Goal: Navigation & Orientation: Find specific page/section

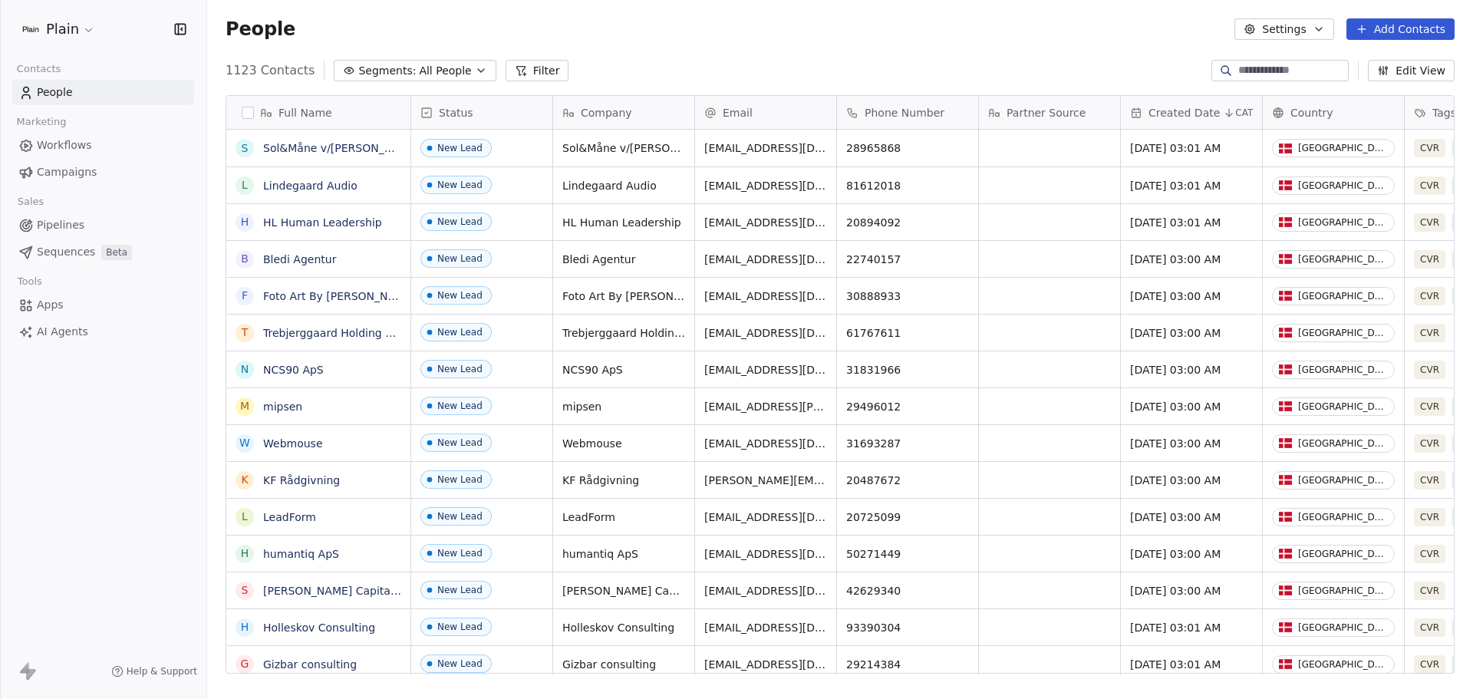
scroll to position [603, 1254]
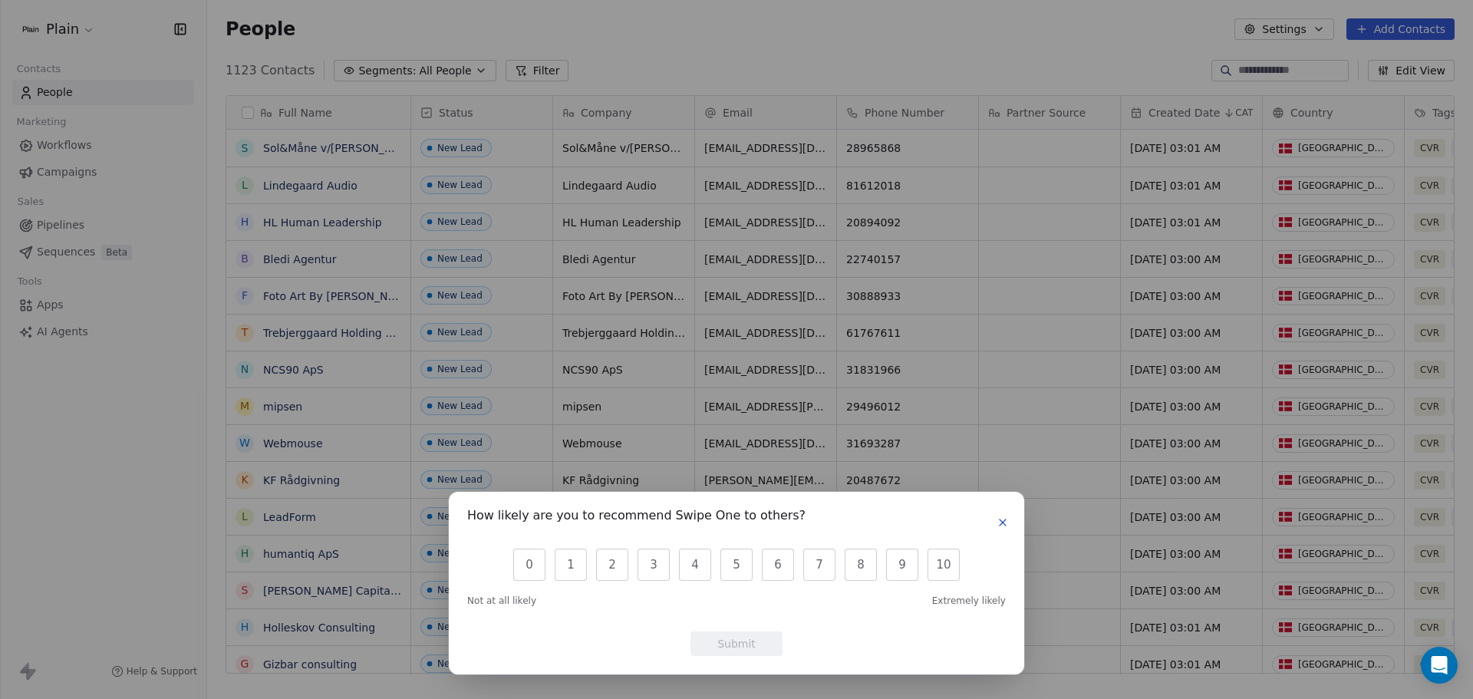
click at [1006, 526] on icon "button" at bounding box center [1003, 522] width 12 height 12
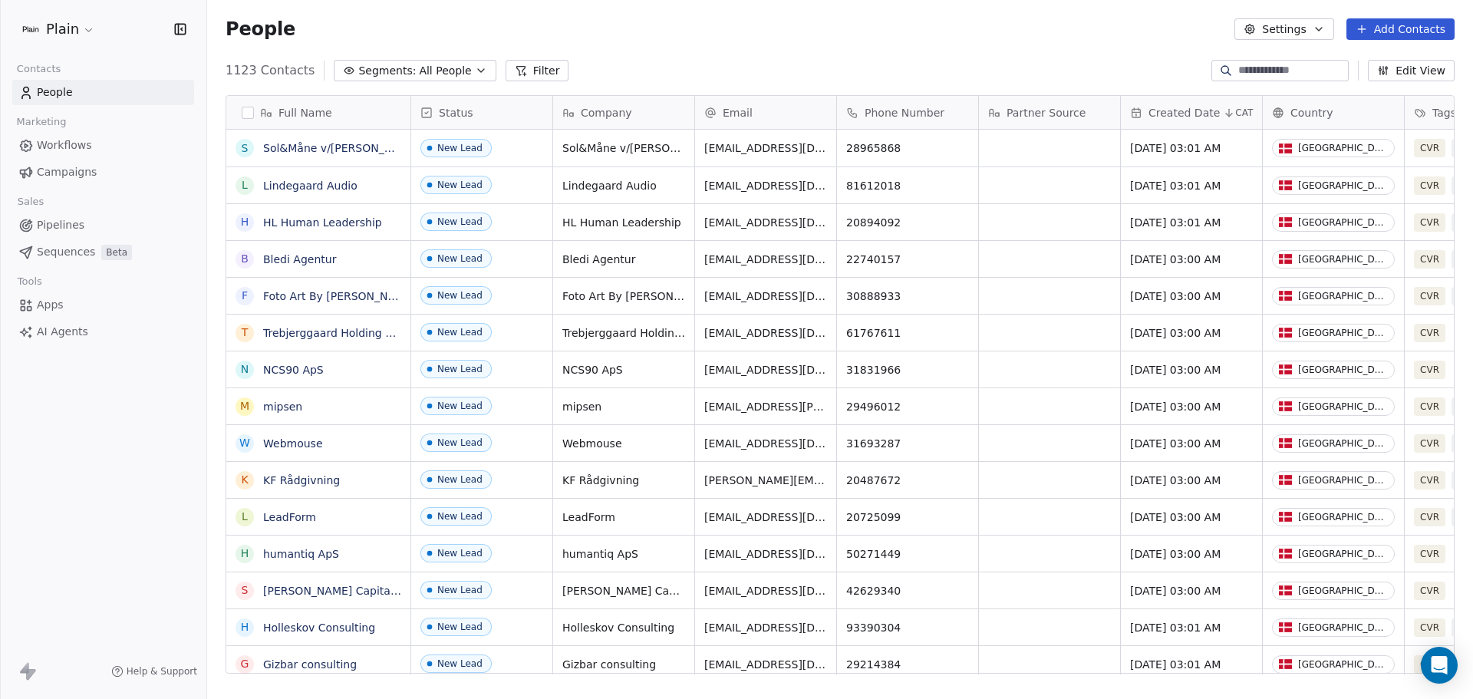
click at [478, 71] on icon "button" at bounding box center [481, 70] width 6 height 3
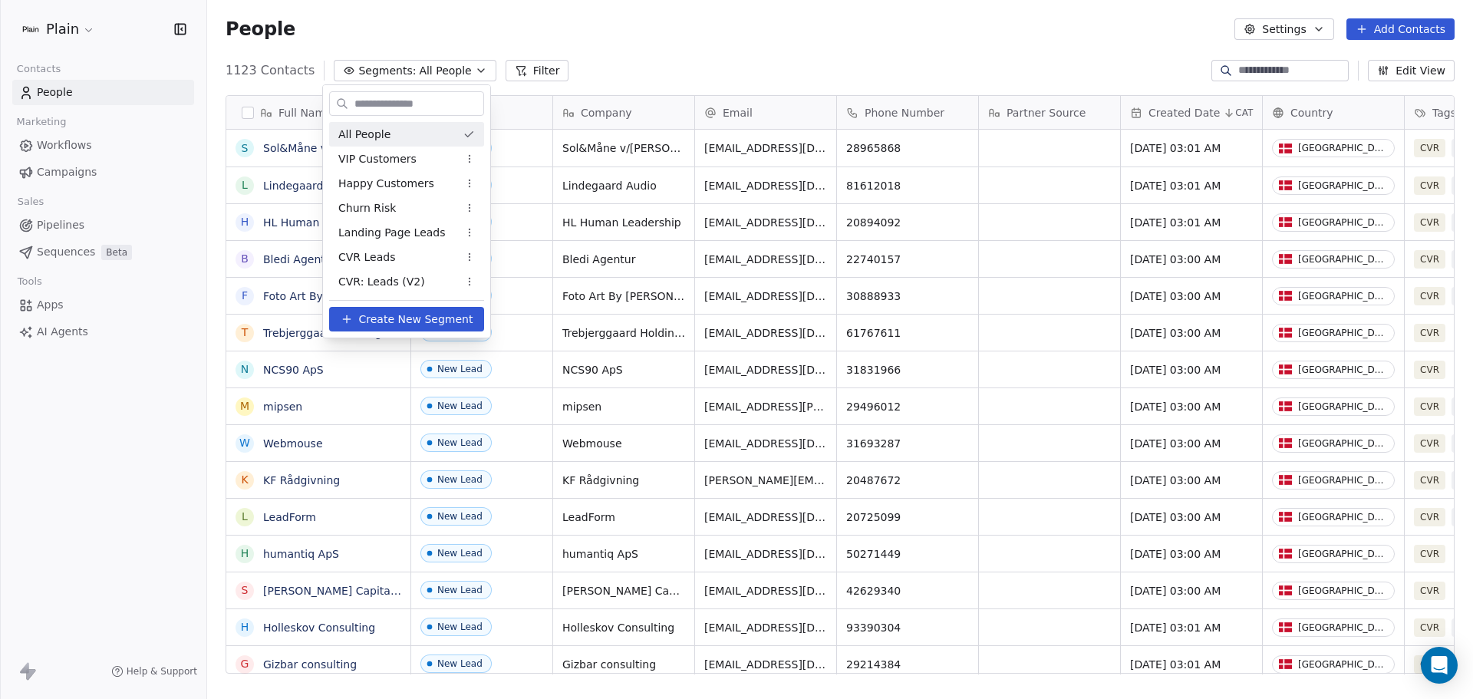
click at [462, 68] on html "Plain Contacts People Marketing Workflows Campaigns Sales Pipelines Sequences B…" at bounding box center [736, 349] width 1473 height 699
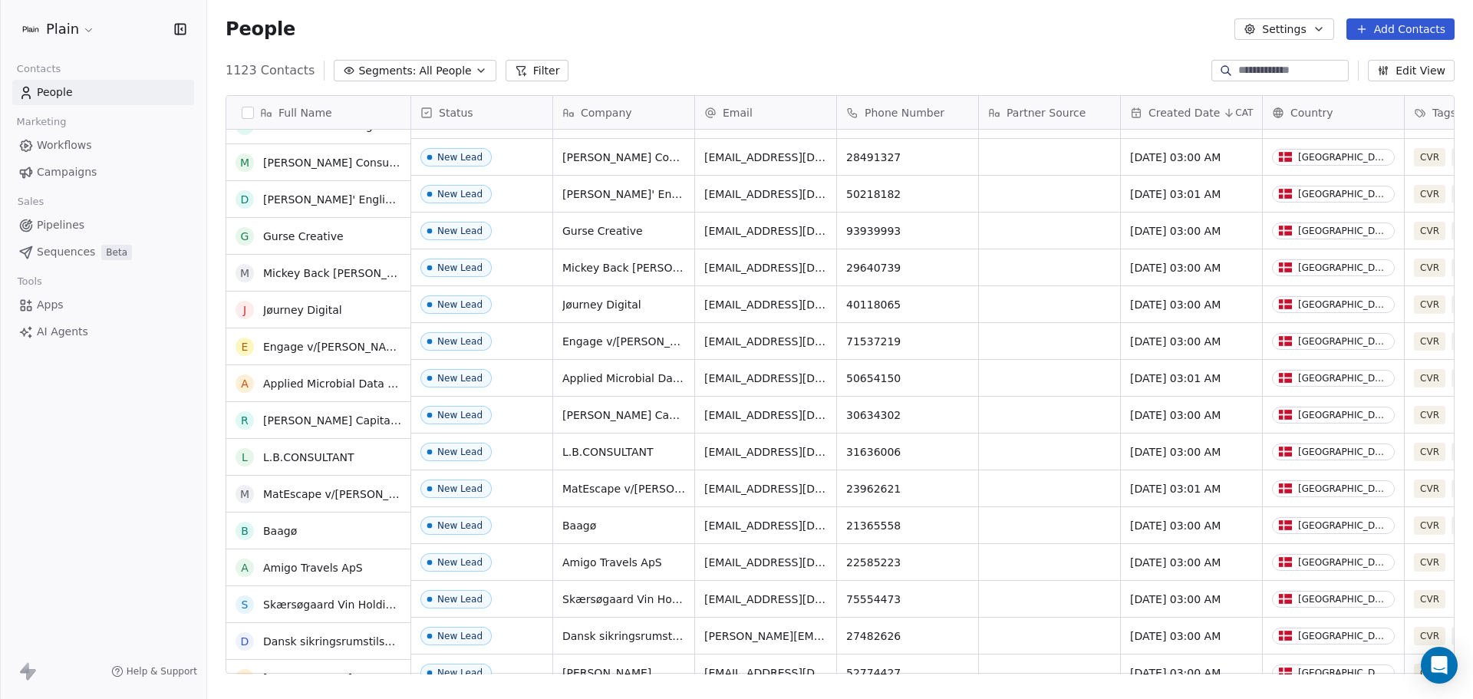
scroll to position [0, 0]
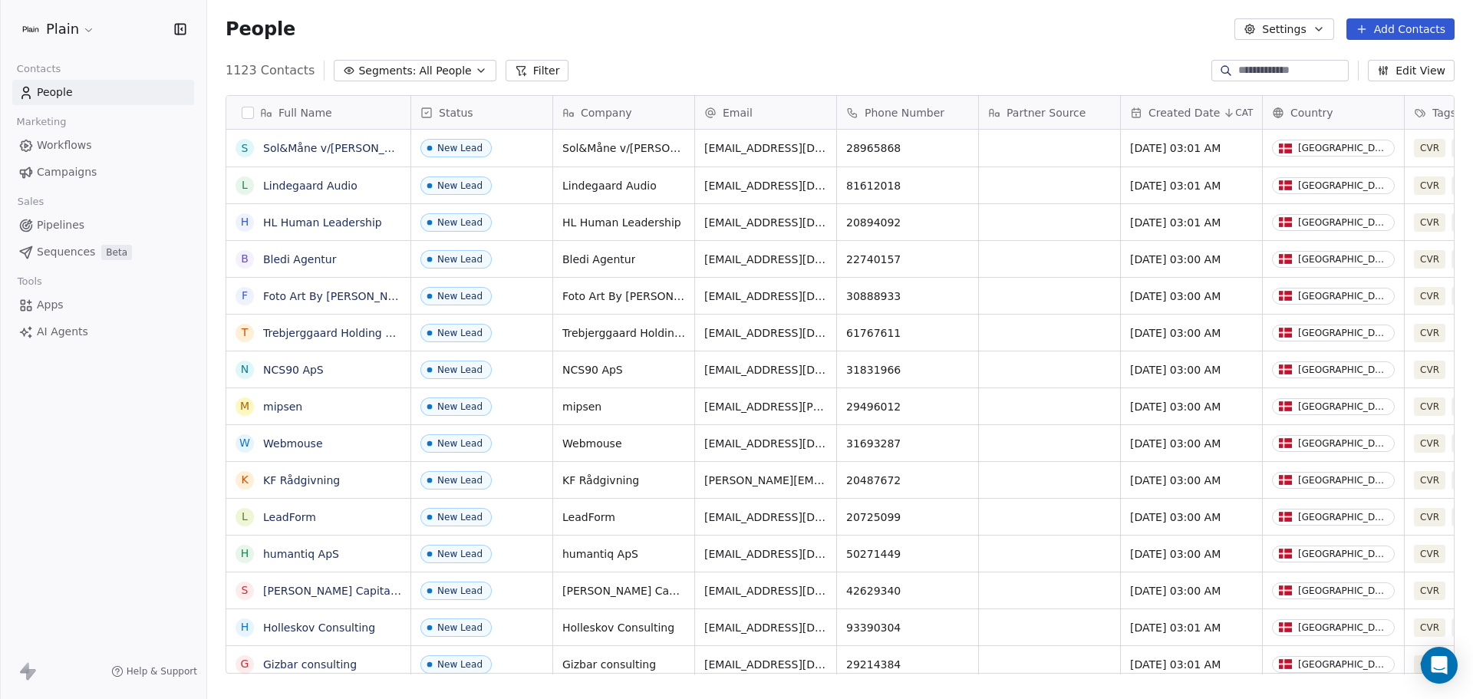
click at [99, 143] on link "Workflows" at bounding box center [103, 145] width 182 height 25
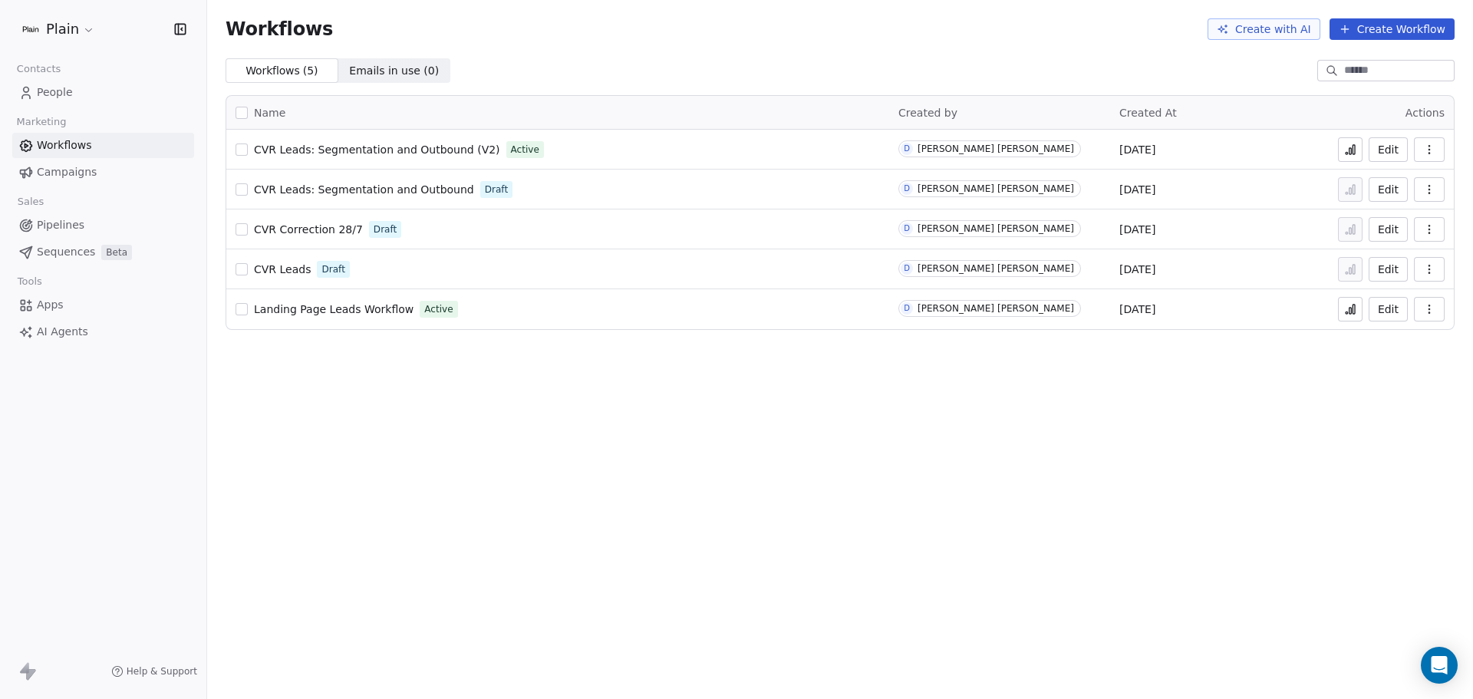
click at [82, 39] on html "Plain Contacts People Marketing Workflows Campaigns Sales Pipelines Sequences B…" at bounding box center [736, 349] width 1473 height 699
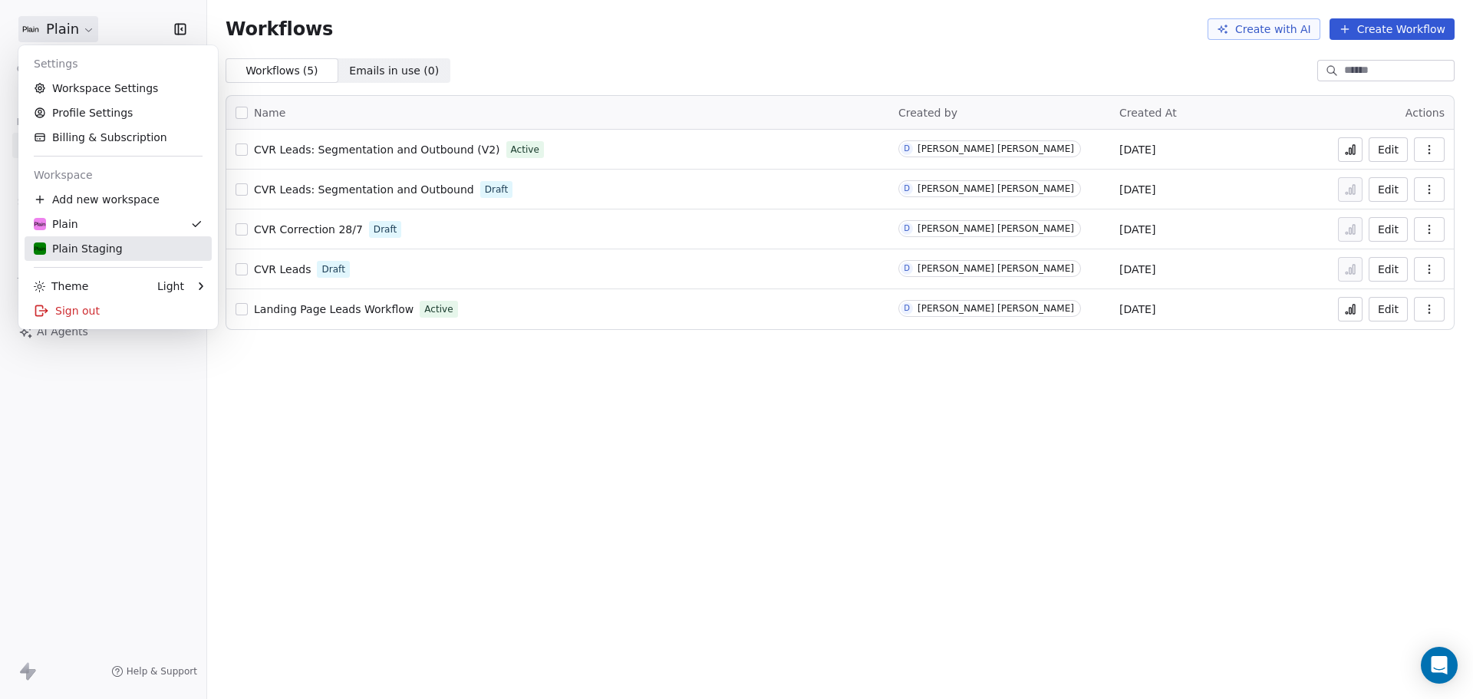
click at [130, 242] on div "Plain Staging" at bounding box center [118, 248] width 169 height 15
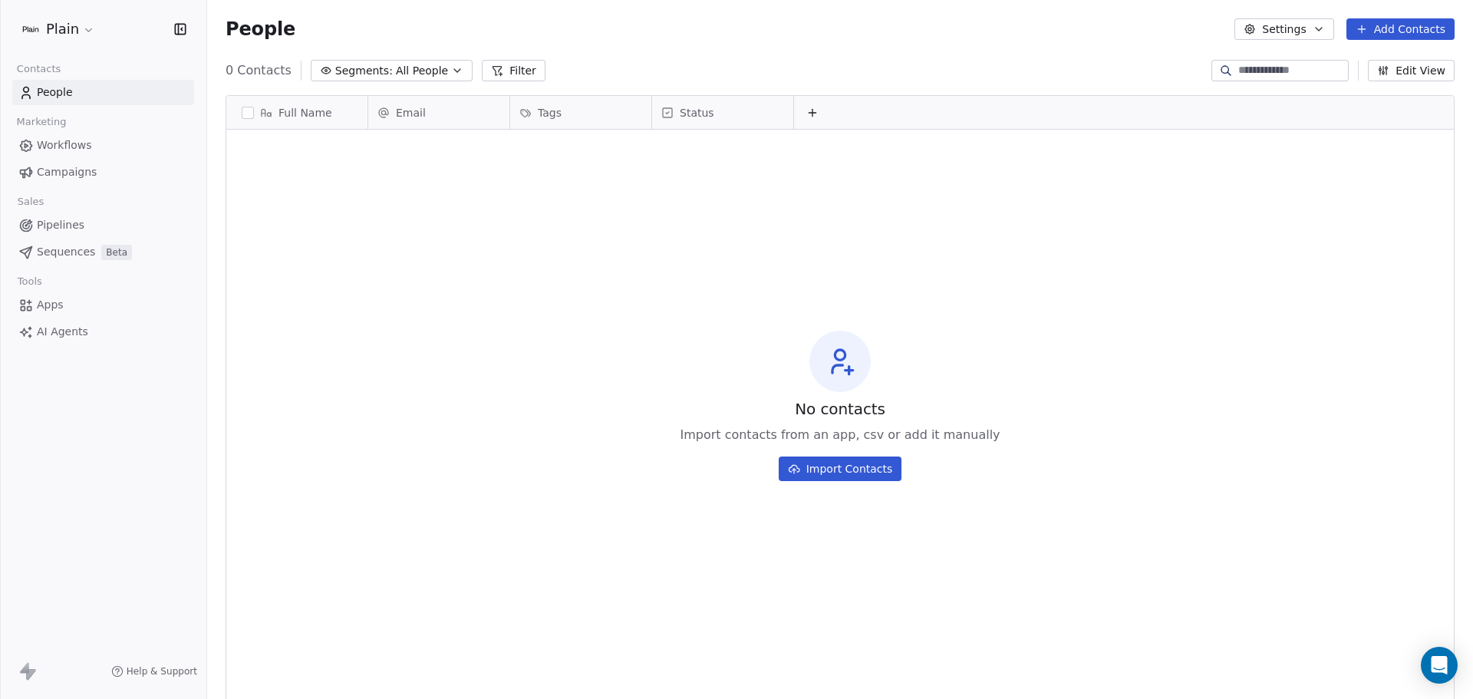
click at [81, 145] on span "Workflows" at bounding box center [64, 145] width 55 height 16
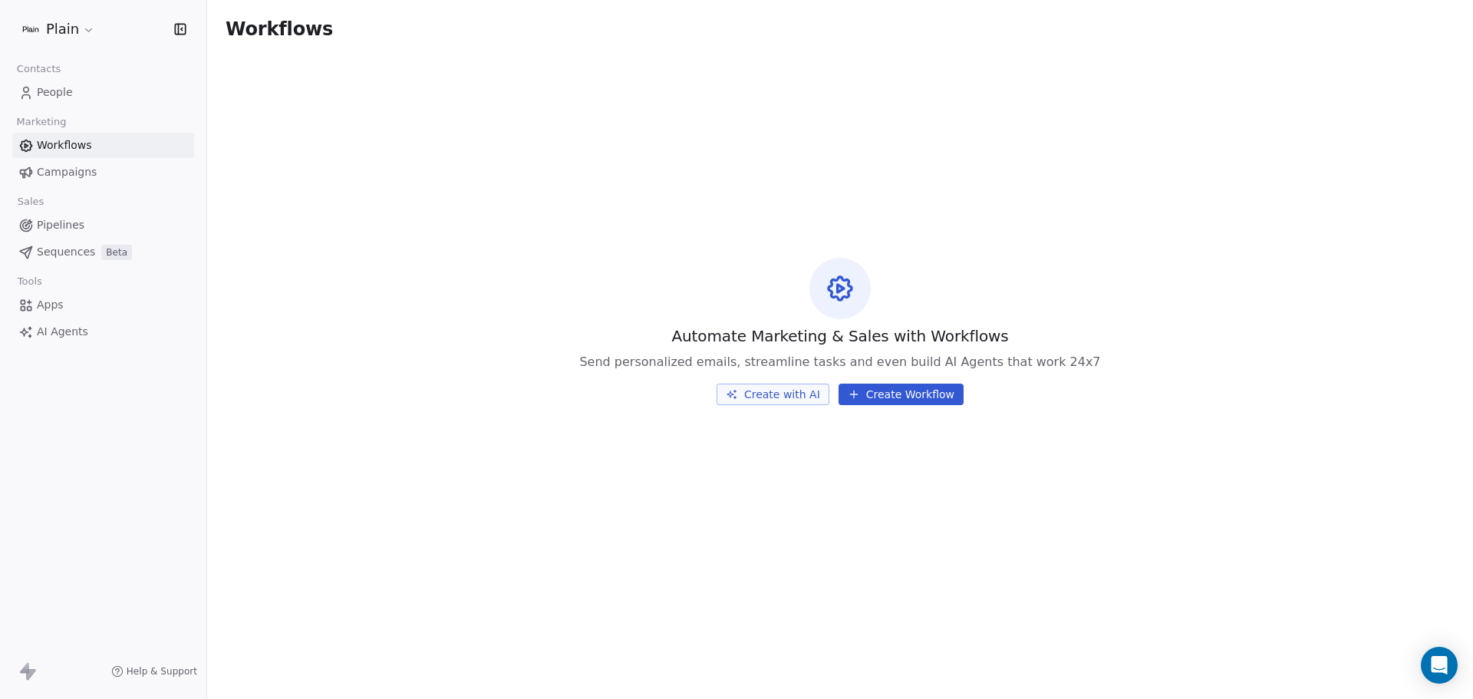
click at [83, 178] on span "Campaigns" at bounding box center [67, 172] width 60 height 16
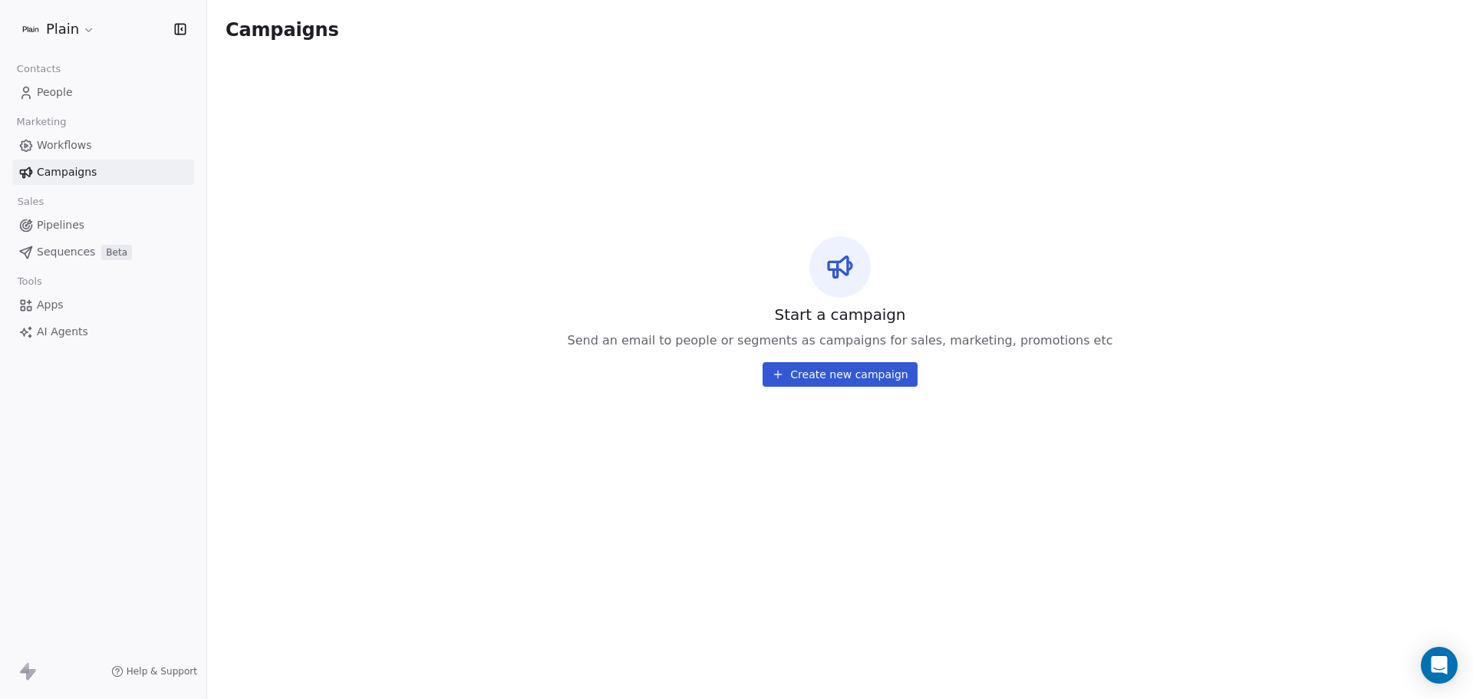
click at [87, 228] on link "Pipelines" at bounding box center [103, 225] width 182 height 25
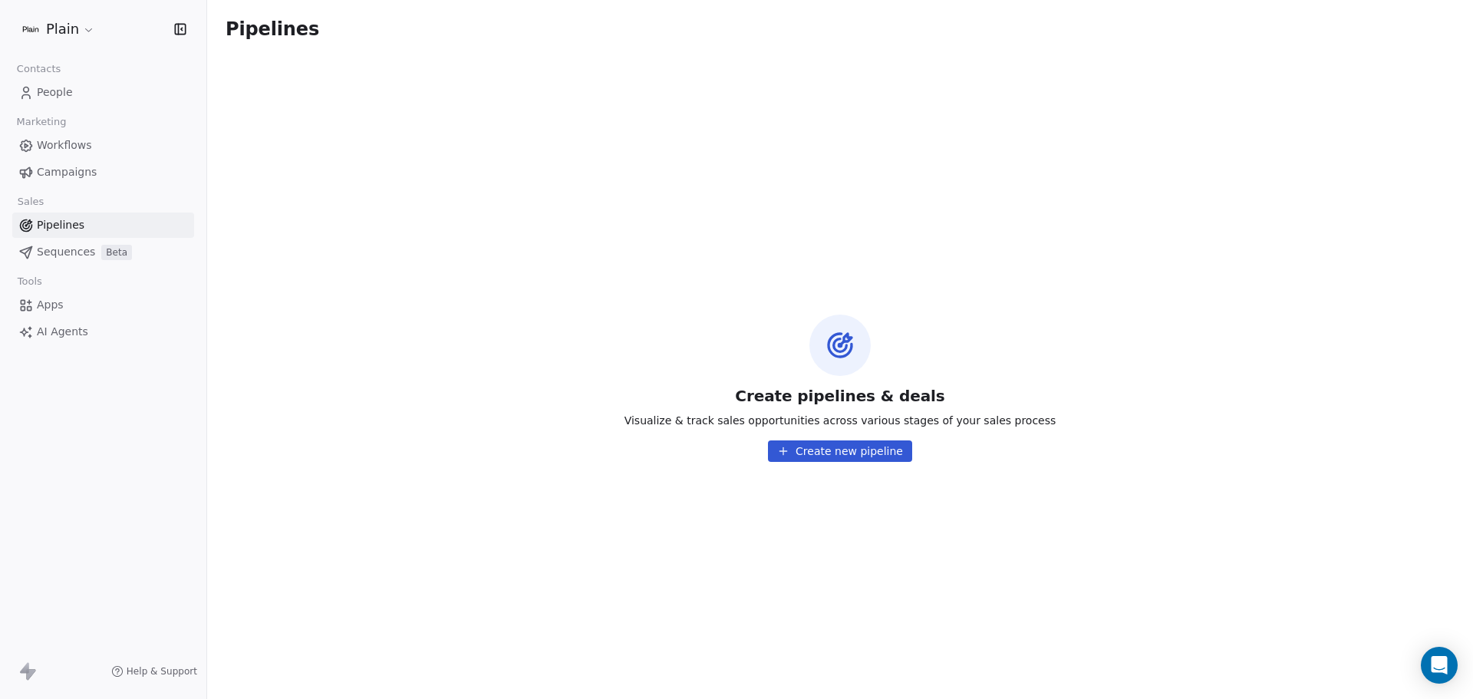
click at [71, 250] on span "Sequences" at bounding box center [66, 252] width 58 height 16
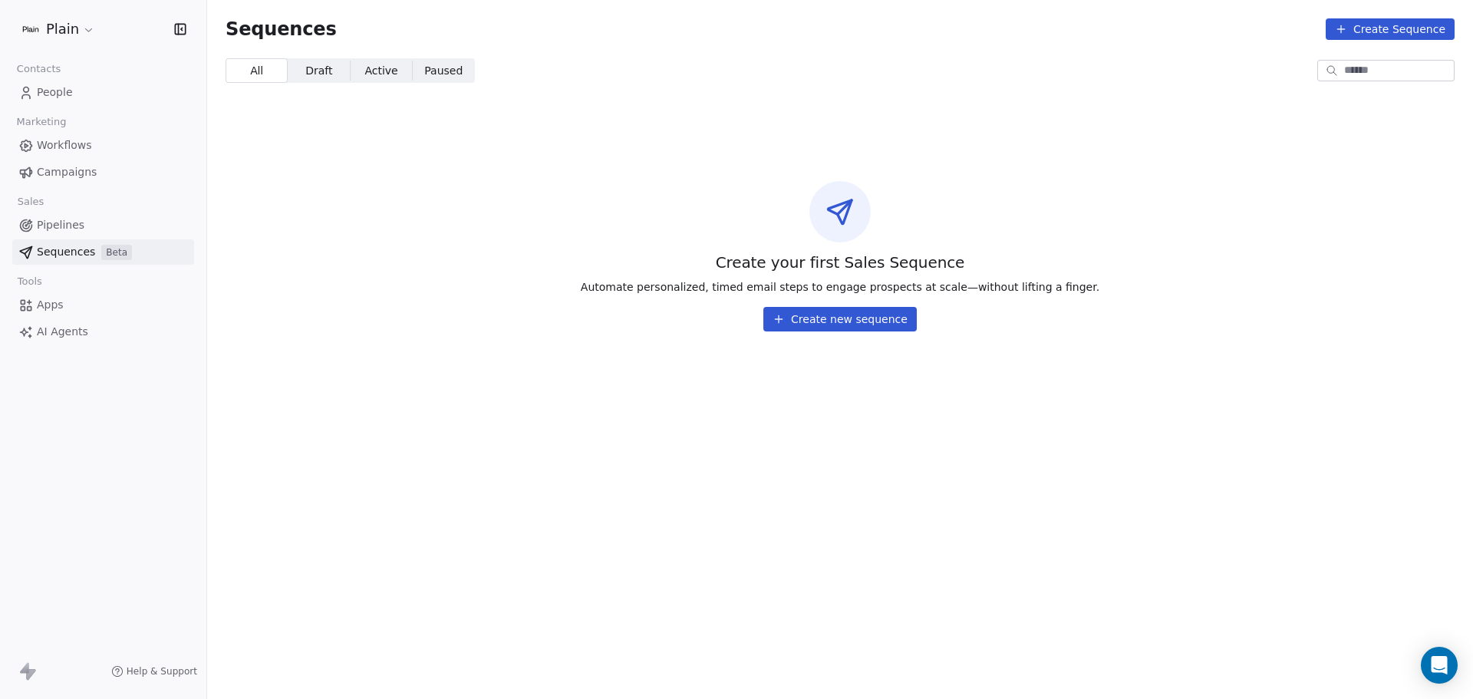
click at [57, 300] on span "Apps" at bounding box center [50, 305] width 27 height 16
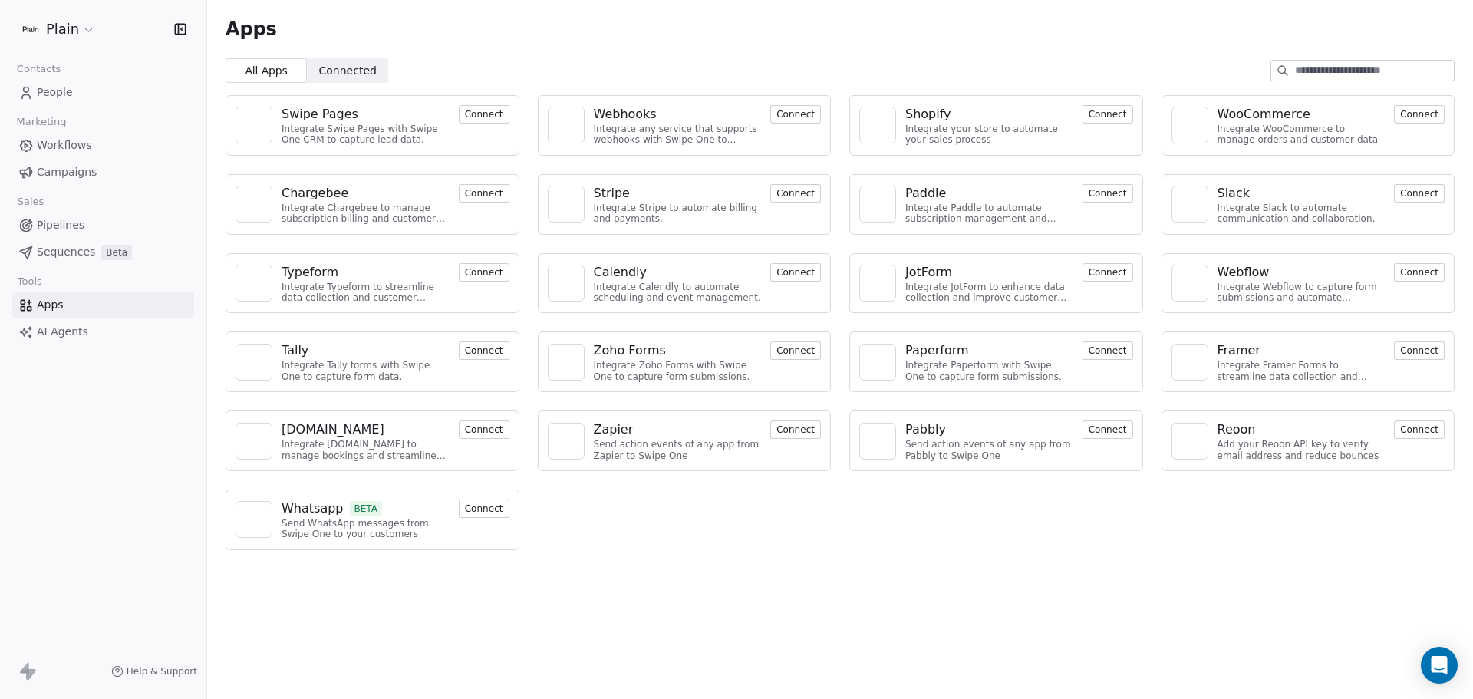
click at [66, 94] on span "People" at bounding box center [55, 92] width 36 height 16
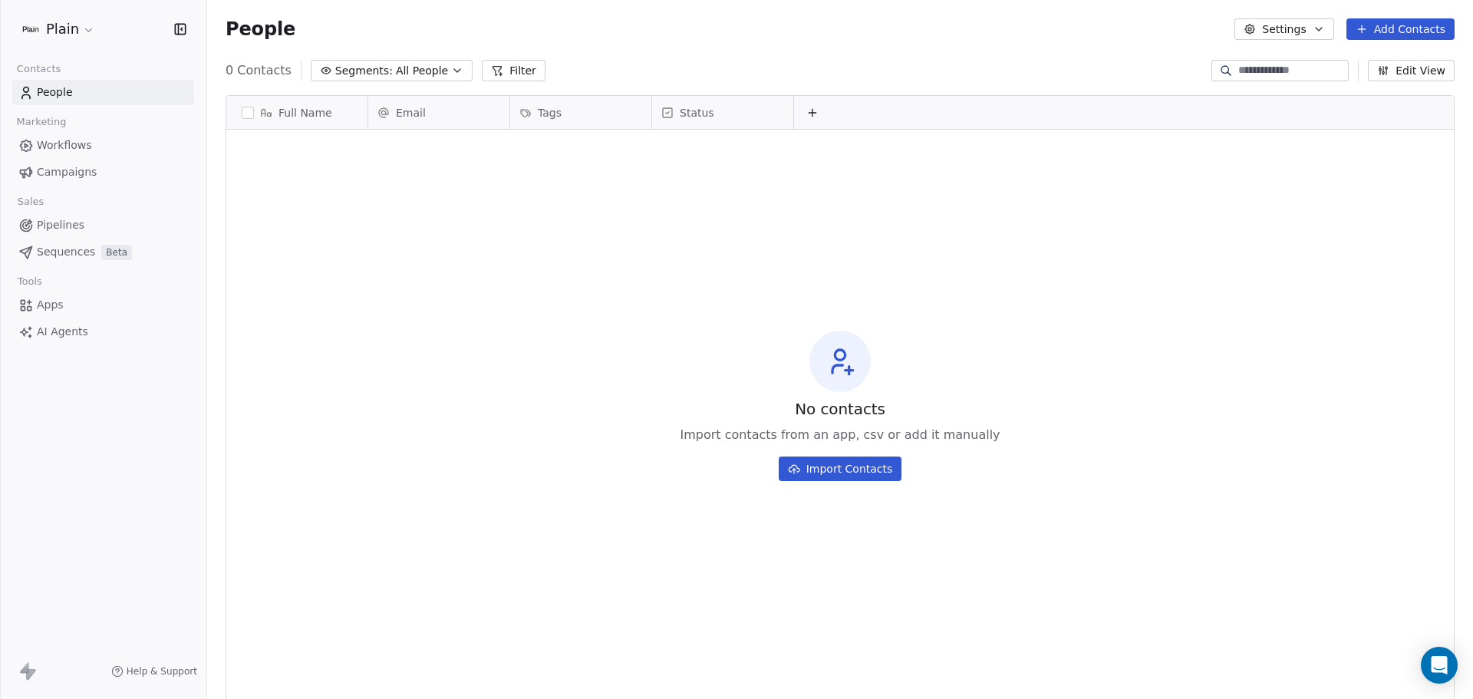
click at [75, 52] on div "Plain" at bounding box center [103, 29] width 206 height 58
click at [81, 43] on div "Plain" at bounding box center [103, 29] width 206 height 58
click at [83, 35] on html "Plain Contacts People Marketing Workflows Campaigns Sales Pipelines Sequences B…" at bounding box center [736, 349] width 1473 height 699
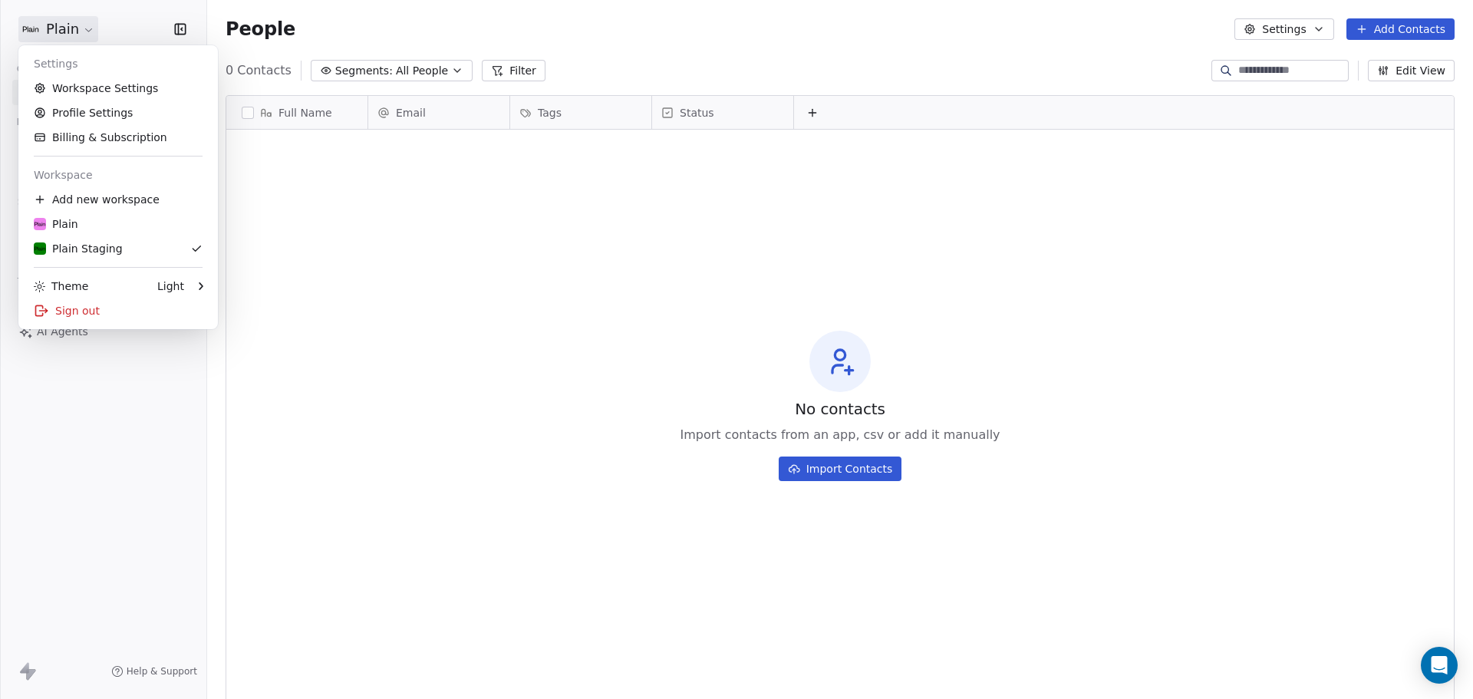
click at [83, 33] on html "Plain Contacts People Marketing Workflows Campaigns Sales Pipelines Sequences B…" at bounding box center [736, 349] width 1473 height 699
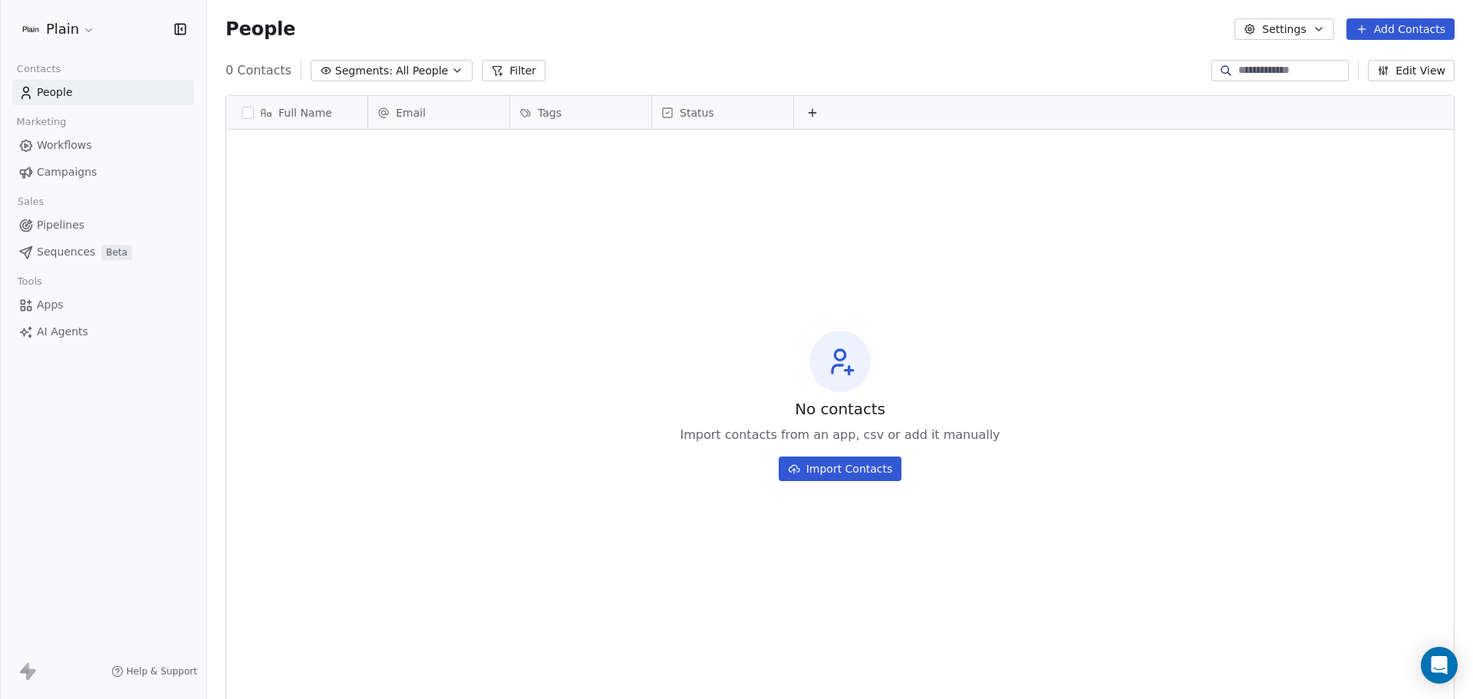
scroll to position [603, 1254]
click at [49, 33] on html "Plain Contacts People Marketing Workflows Campaigns Sales Pipelines Sequences B…" at bounding box center [736, 349] width 1473 height 699
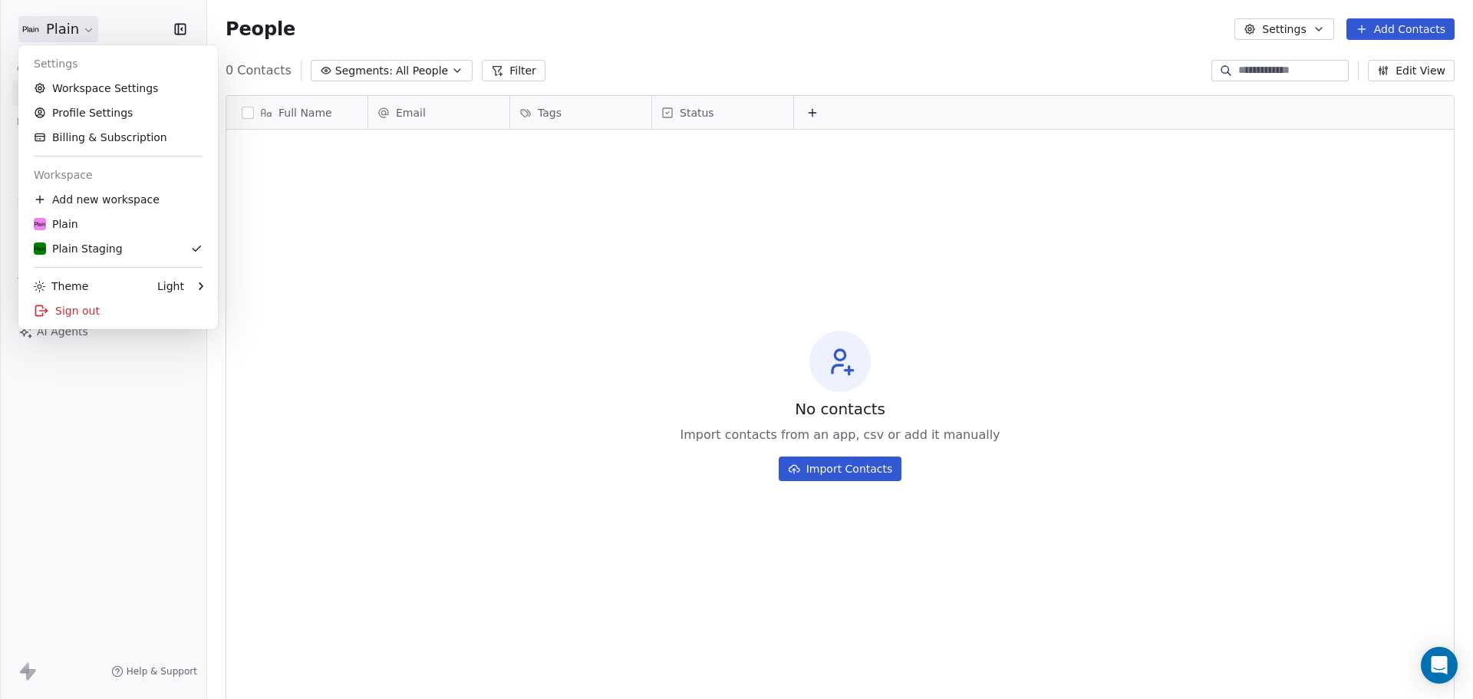
click at [73, 31] on html "Plain Contacts People Marketing Workflows Campaigns Sales Pipelines Sequences B…" at bounding box center [736, 349] width 1473 height 699
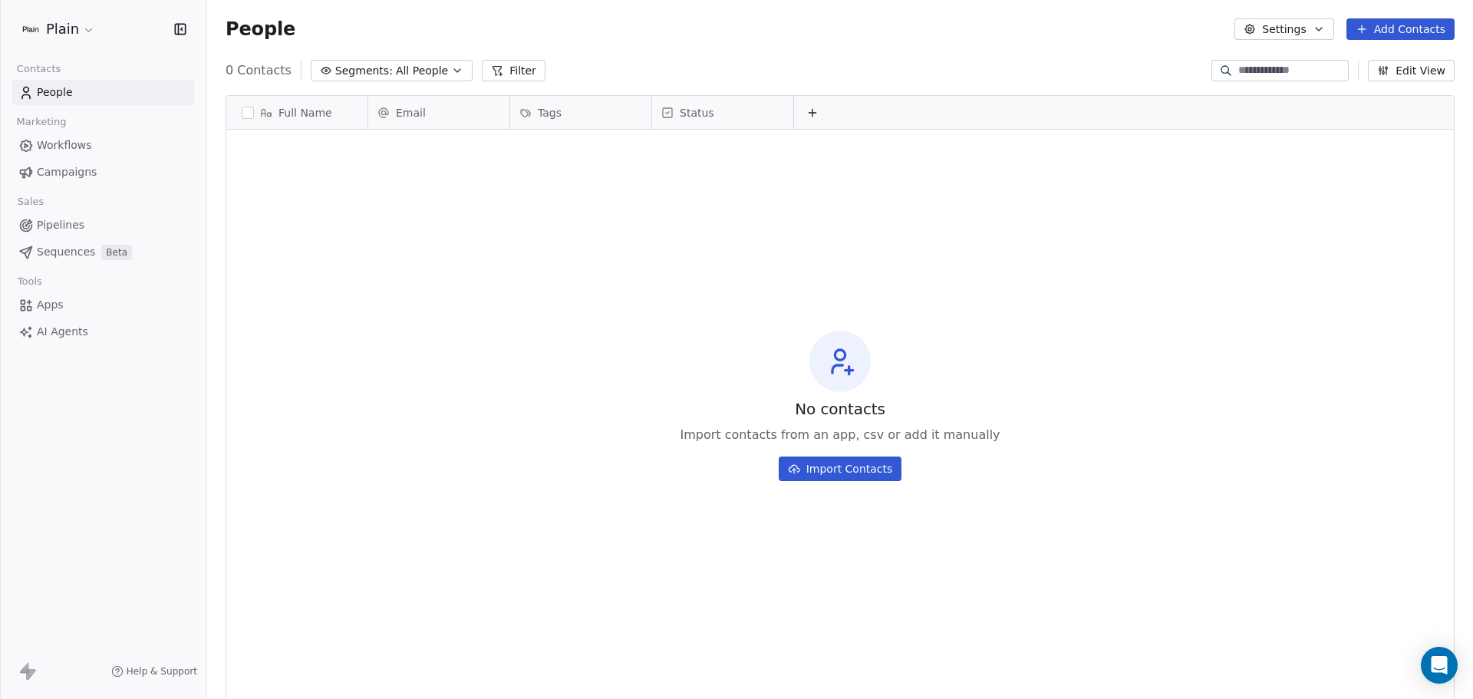
click at [71, 142] on span "Workflows" at bounding box center [64, 145] width 55 height 16
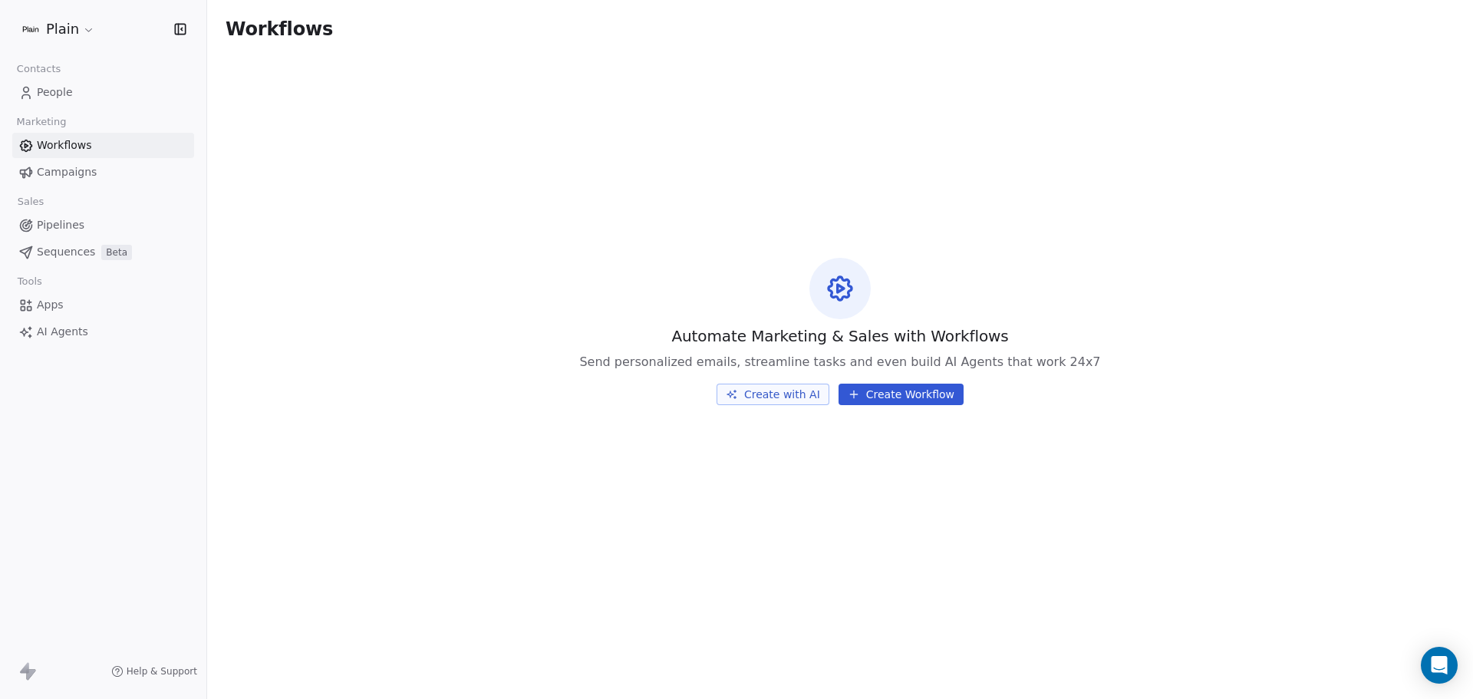
click at [74, 175] on span "Campaigns" at bounding box center [67, 172] width 60 height 16
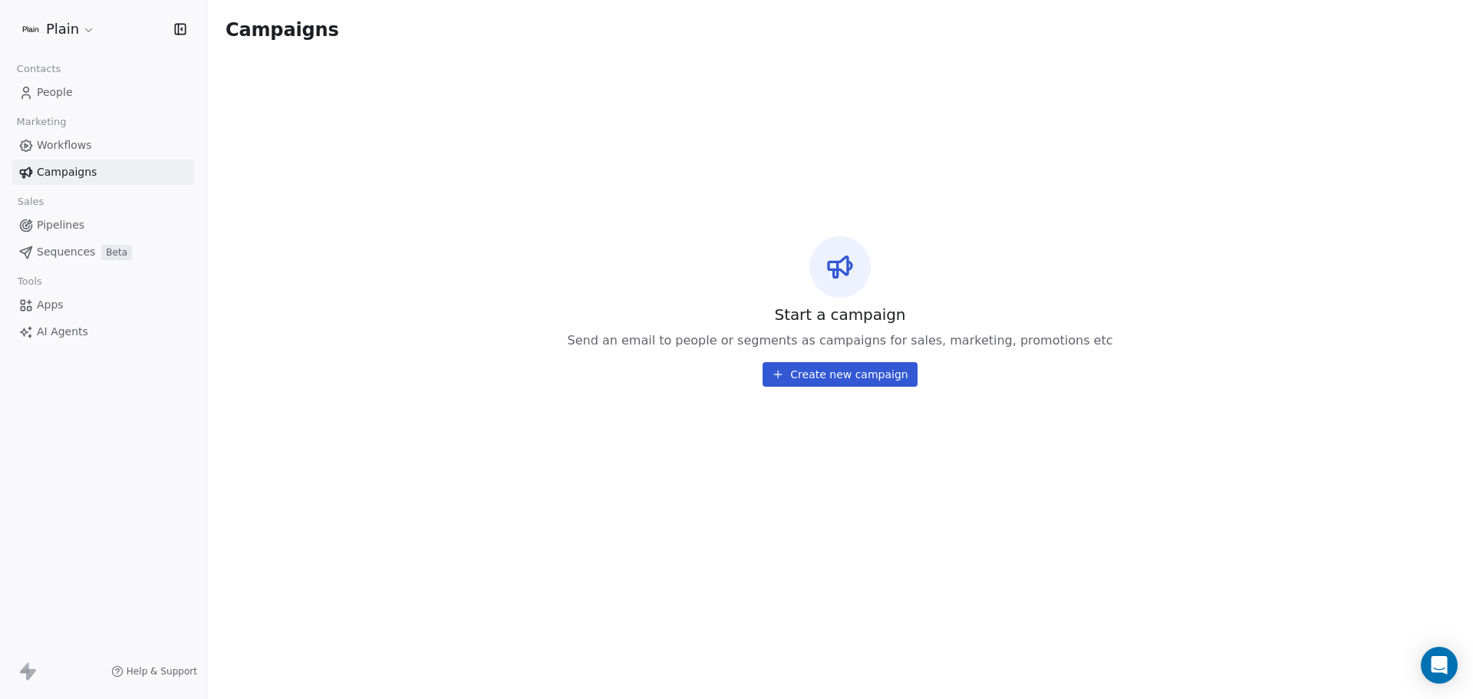
click at [77, 97] on link "People" at bounding box center [103, 92] width 182 height 25
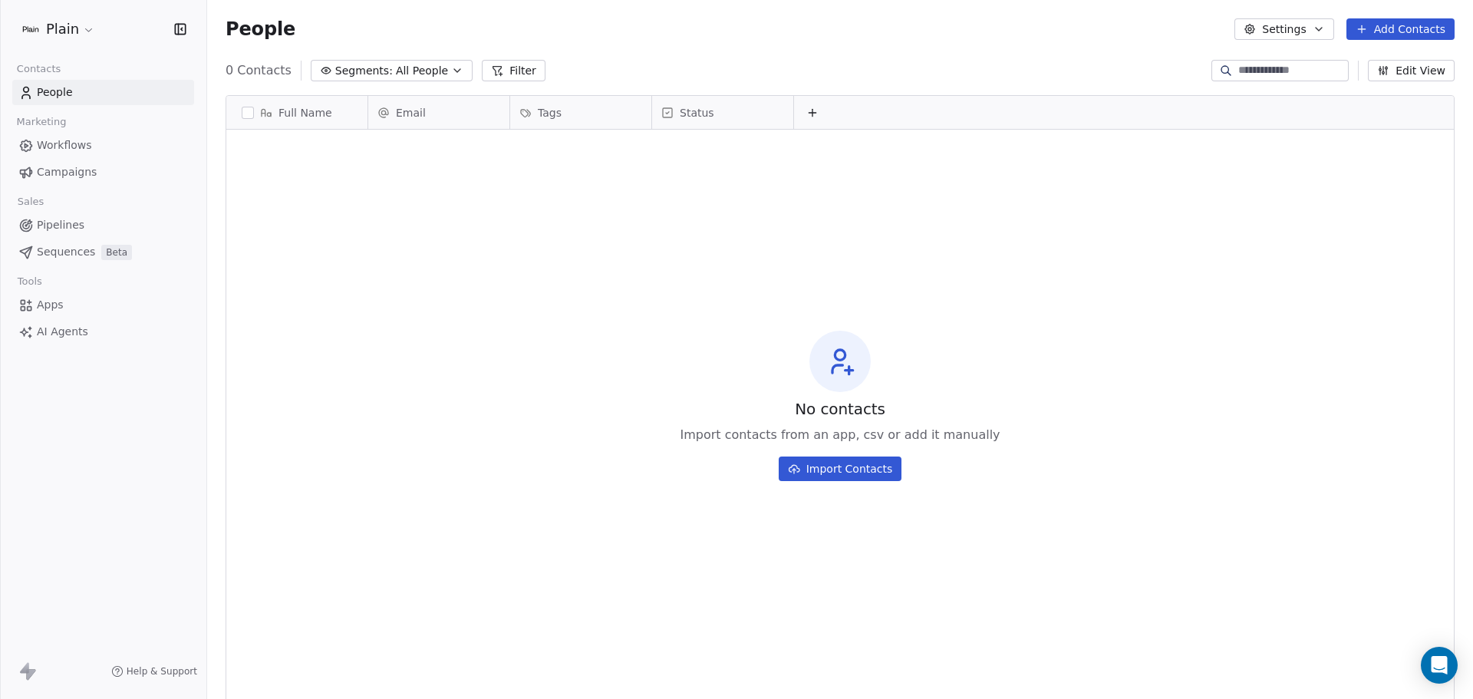
scroll to position [603, 1254]
click at [83, 35] on html "Plain Contacts People Marketing Workflows Campaigns Sales Pipelines Sequences B…" at bounding box center [736, 349] width 1473 height 699
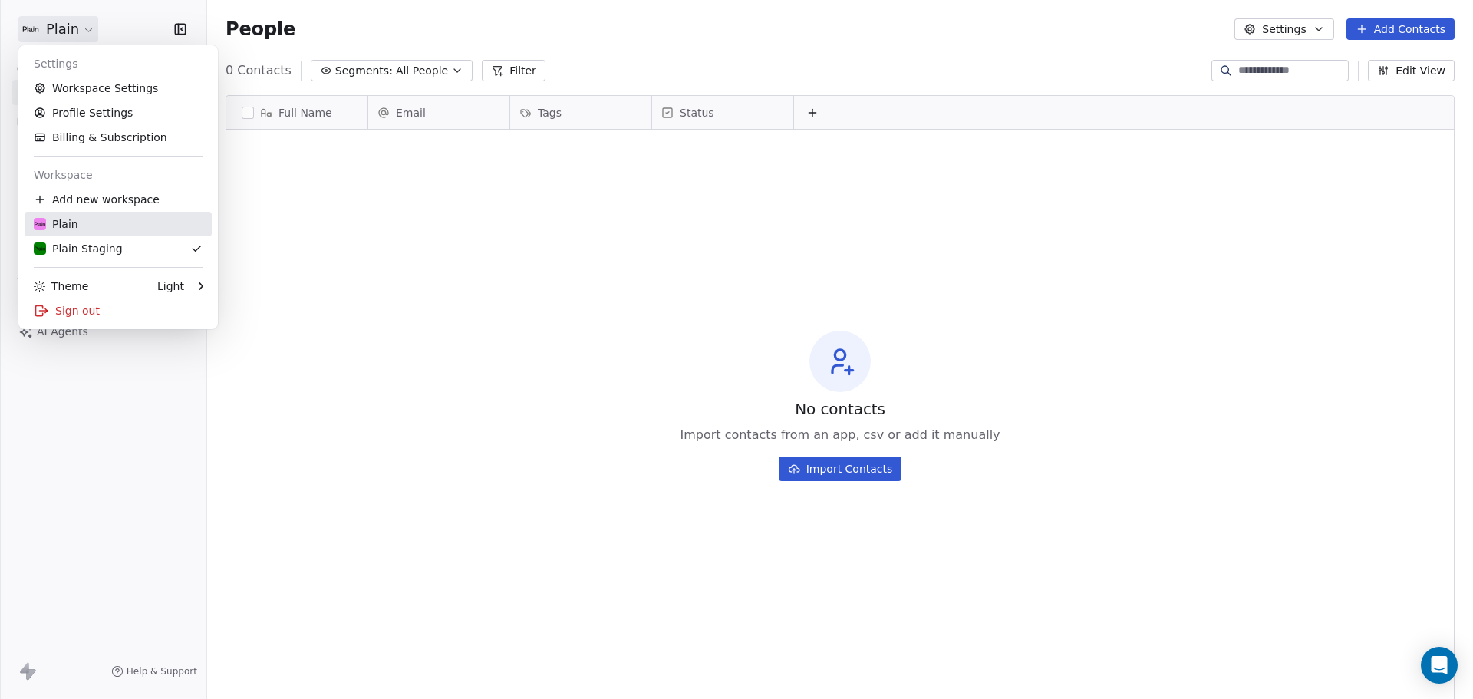
click at [97, 219] on div "Plain" at bounding box center [118, 223] width 169 height 15
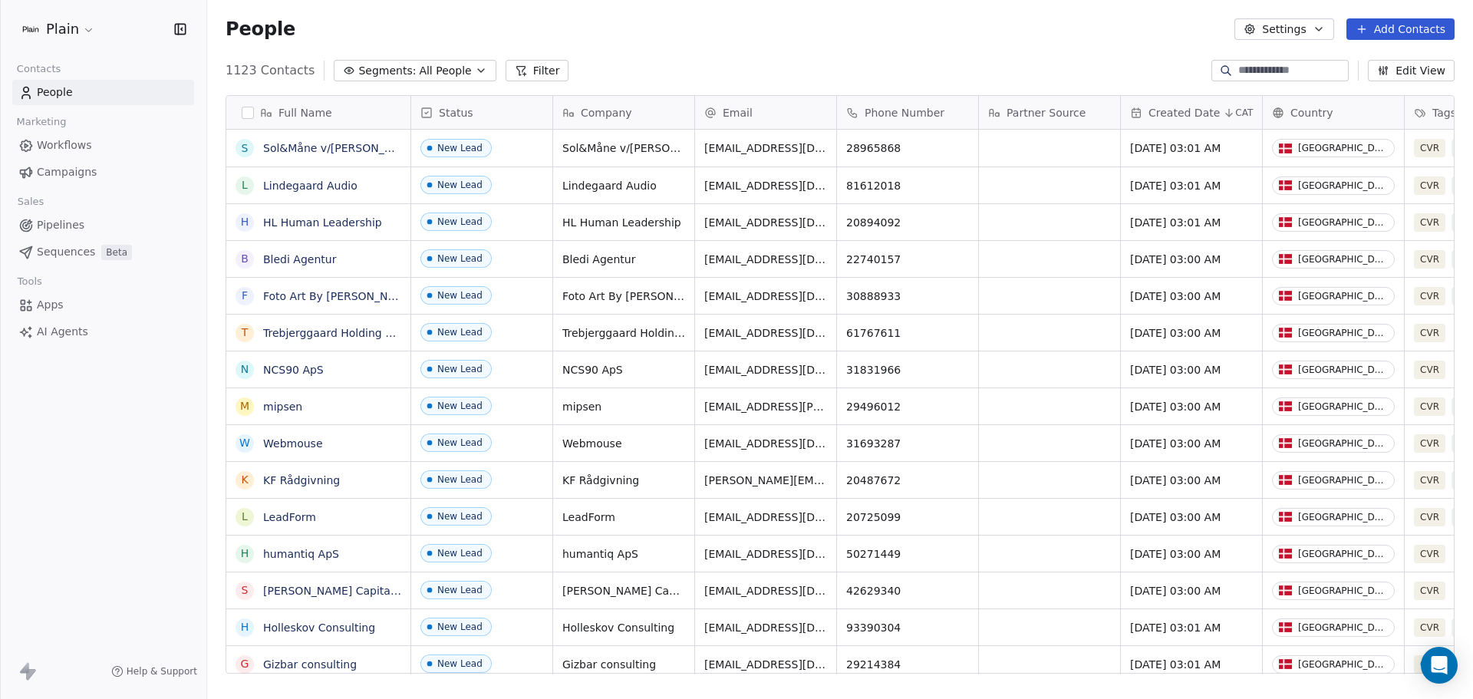
scroll to position [603, 1254]
click at [77, 223] on span "Pipelines" at bounding box center [61, 225] width 48 height 16
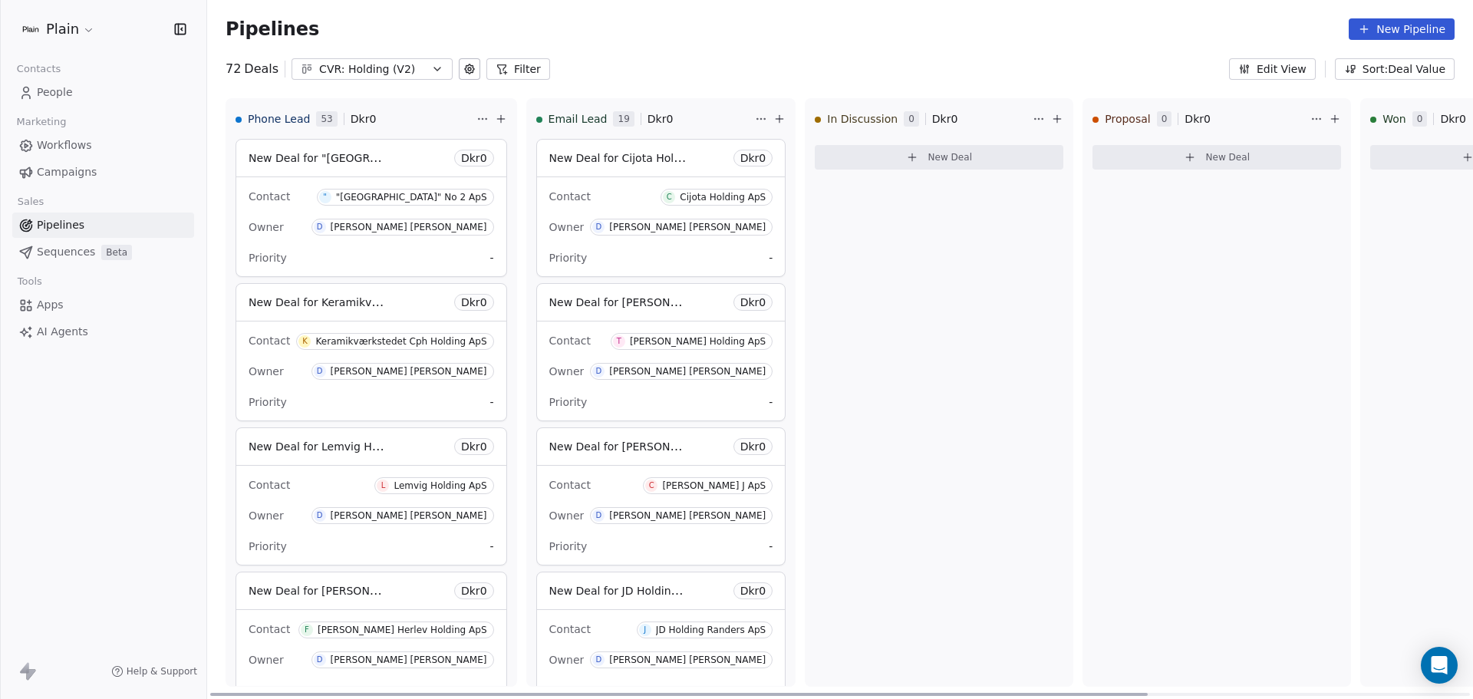
drag, startPoint x: 911, startPoint y: 695, endPoint x: 746, endPoint y: 660, distance: 168.7
click at [750, 693] on div at bounding box center [678, 694] width 937 height 3
click at [71, 174] on span "Campaigns" at bounding box center [67, 172] width 60 height 16
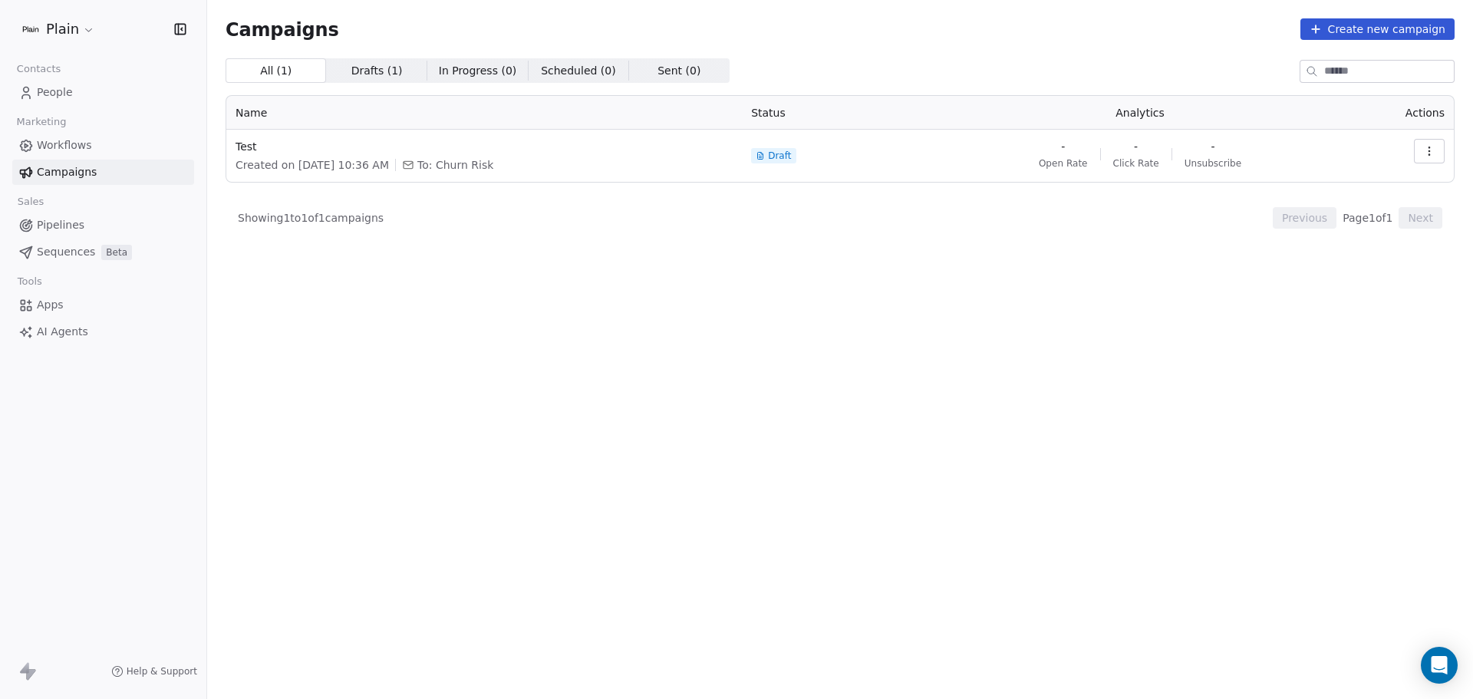
click at [94, 163] on link "Campaigns" at bounding box center [103, 172] width 182 height 25
click at [92, 146] on link "Workflows" at bounding box center [103, 145] width 182 height 25
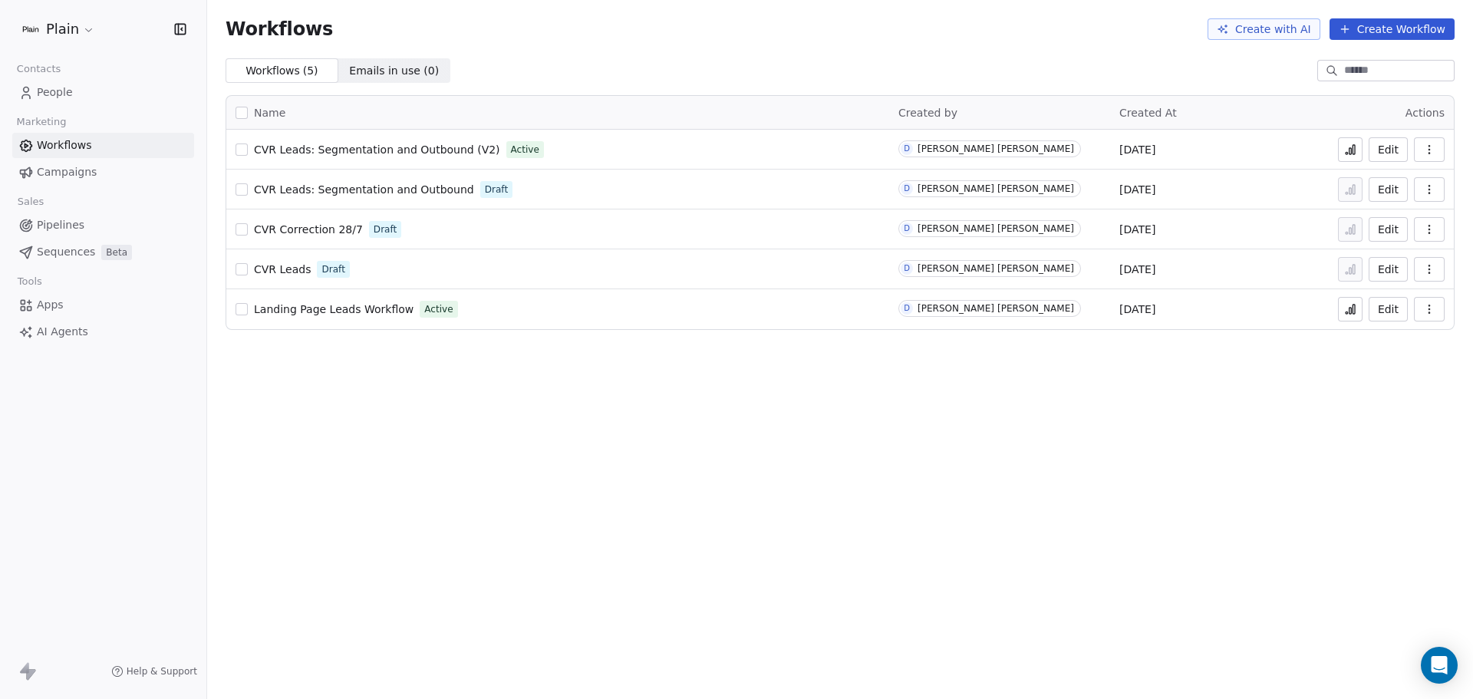
click at [74, 259] on span "Sequences" at bounding box center [66, 252] width 58 height 16
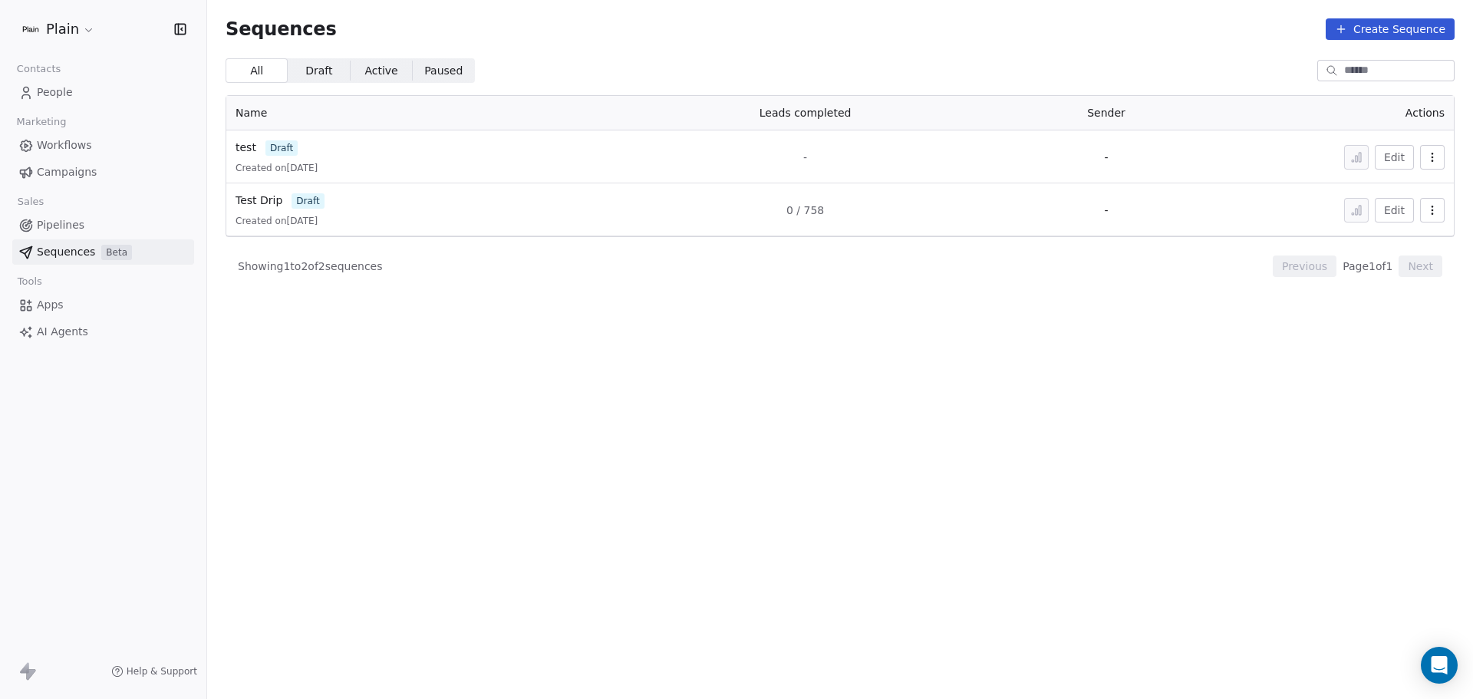
click at [76, 227] on span "Pipelines" at bounding box center [61, 225] width 48 height 16
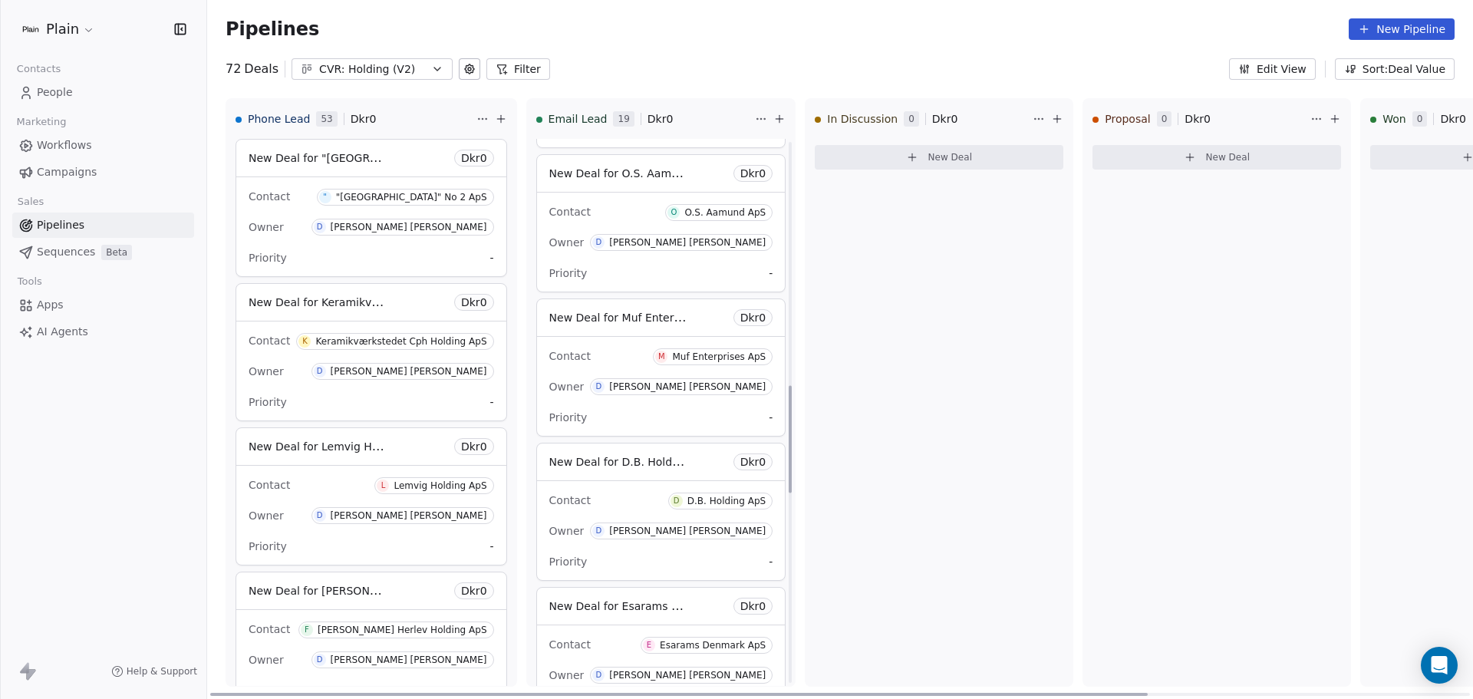
scroll to position [1291, 0]
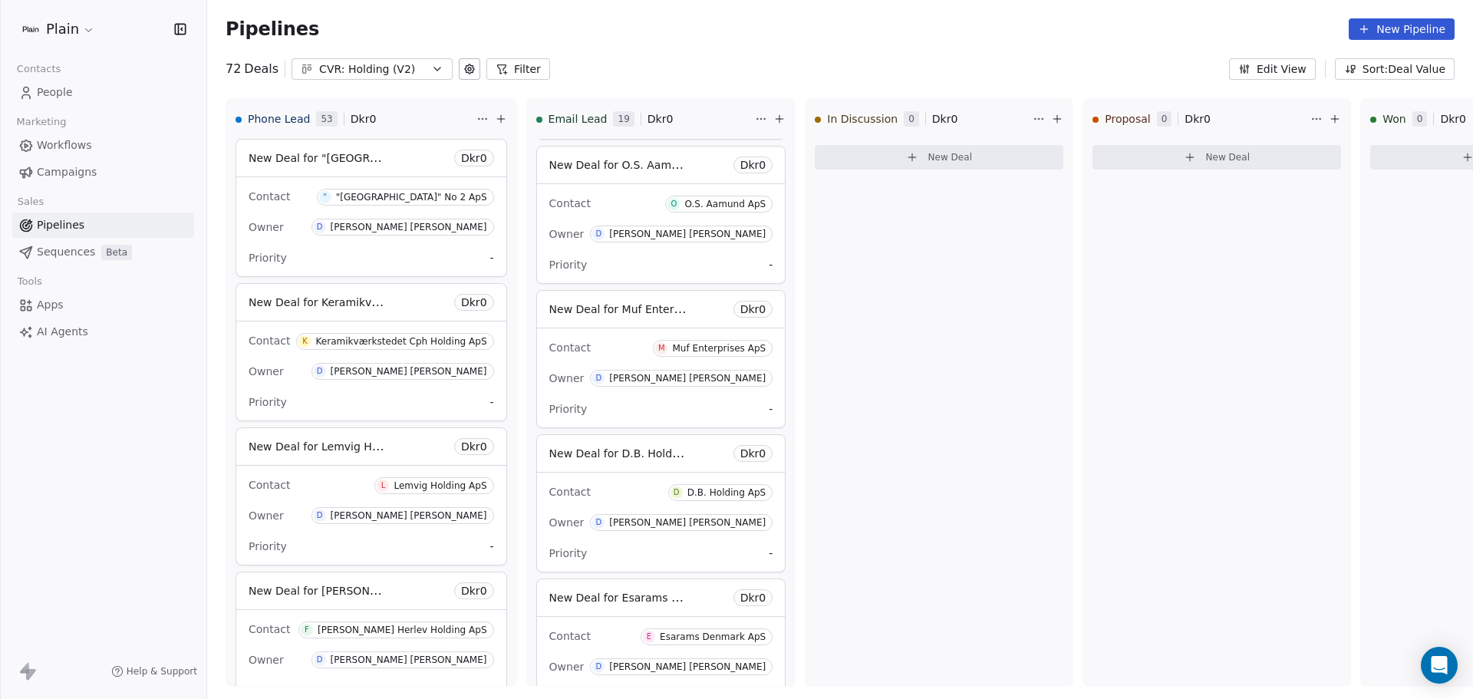
click at [57, 106] on div "Contacts People Marketing Workflows Campaigns Sales Pipelines Sequences Beta To…" at bounding box center [103, 201] width 206 height 286
click at [61, 100] on span "People" at bounding box center [55, 92] width 36 height 16
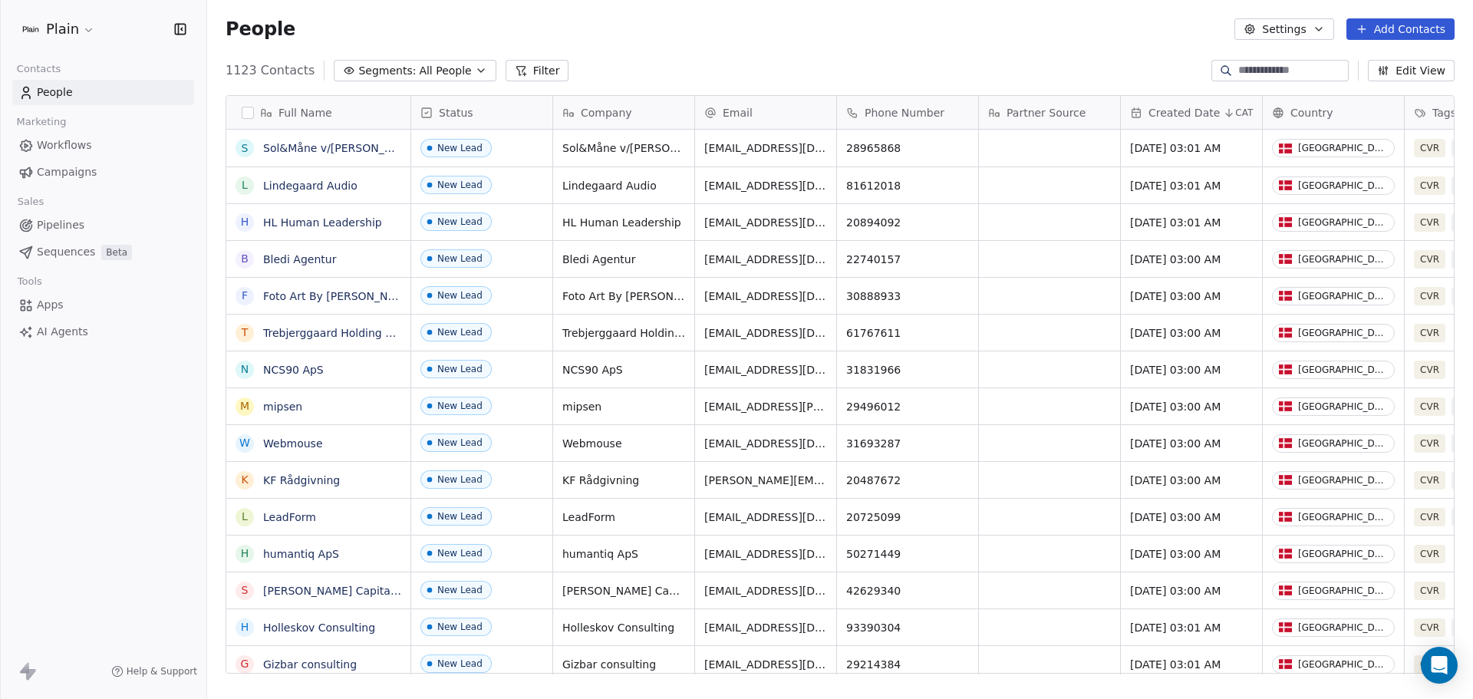
scroll to position [603, 1254]
click at [84, 35] on html "Plain Contacts People Marketing Workflows Campaigns Sales Pipelines Sequences B…" at bounding box center [736, 349] width 1473 height 699
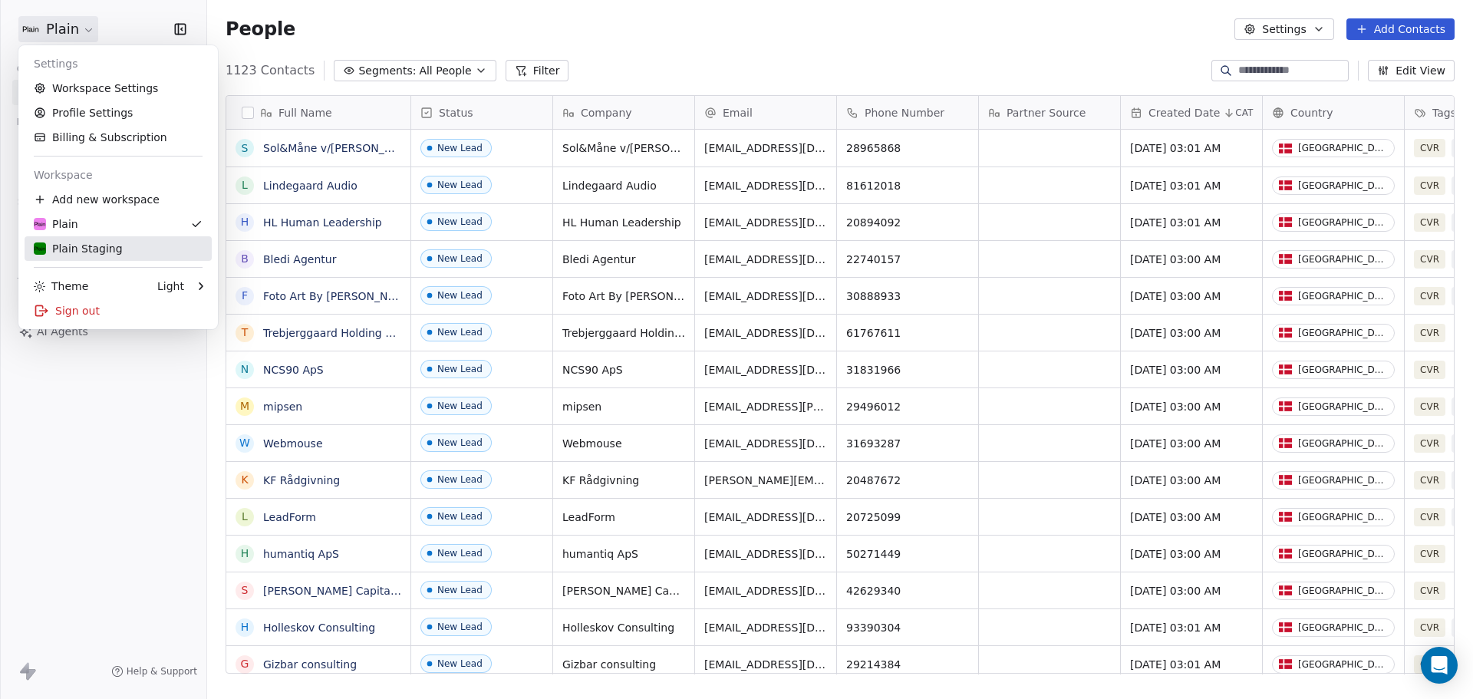
click at [109, 243] on div "Plain Staging" at bounding box center [78, 248] width 89 height 15
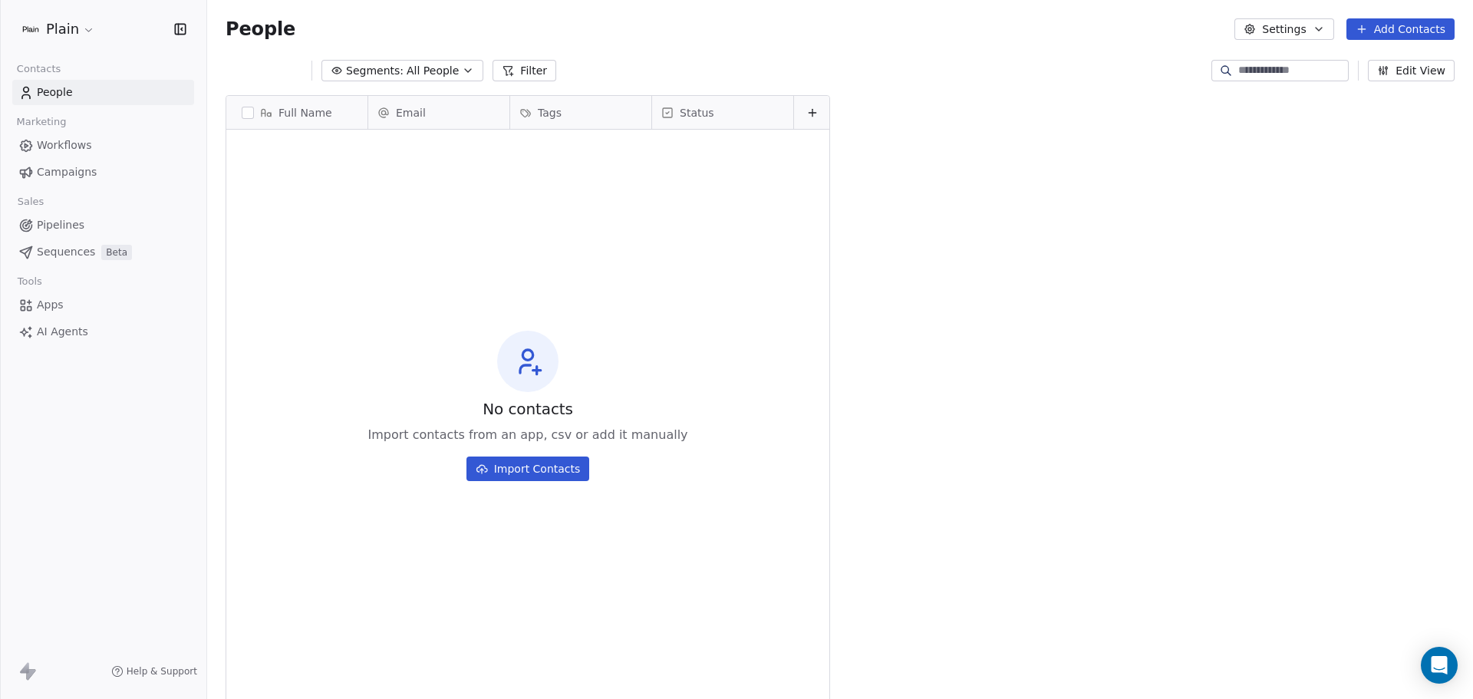
scroll to position [603, 1254]
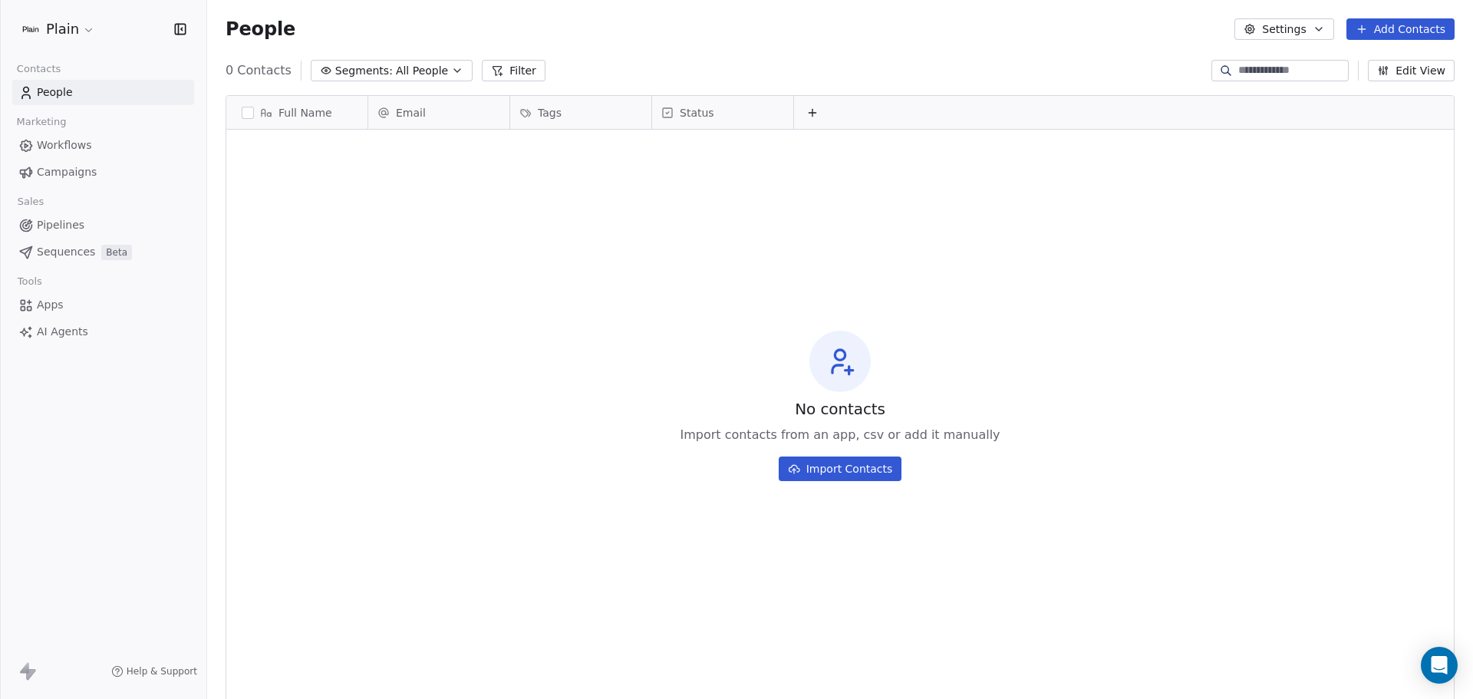
click at [71, 142] on span "Workflows" at bounding box center [64, 145] width 55 height 16
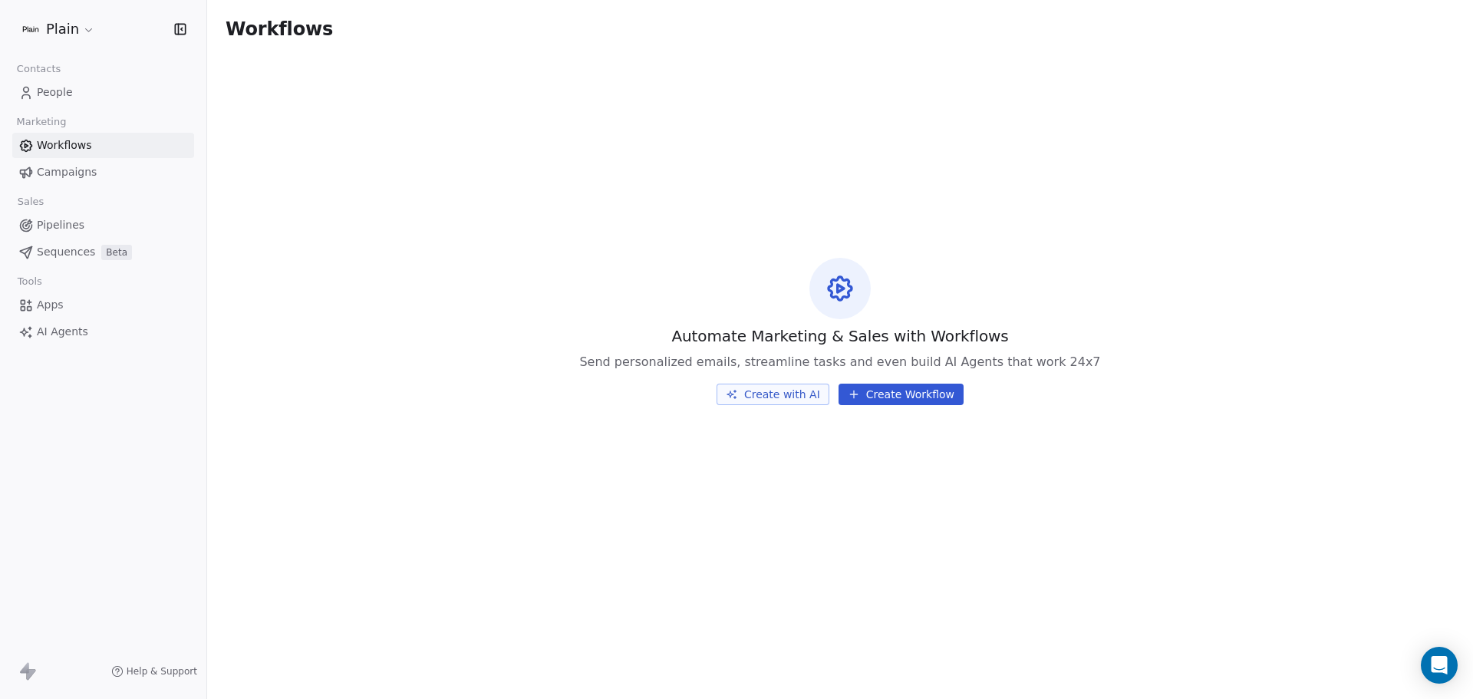
click at [68, 168] on span "Campaigns" at bounding box center [67, 172] width 60 height 16
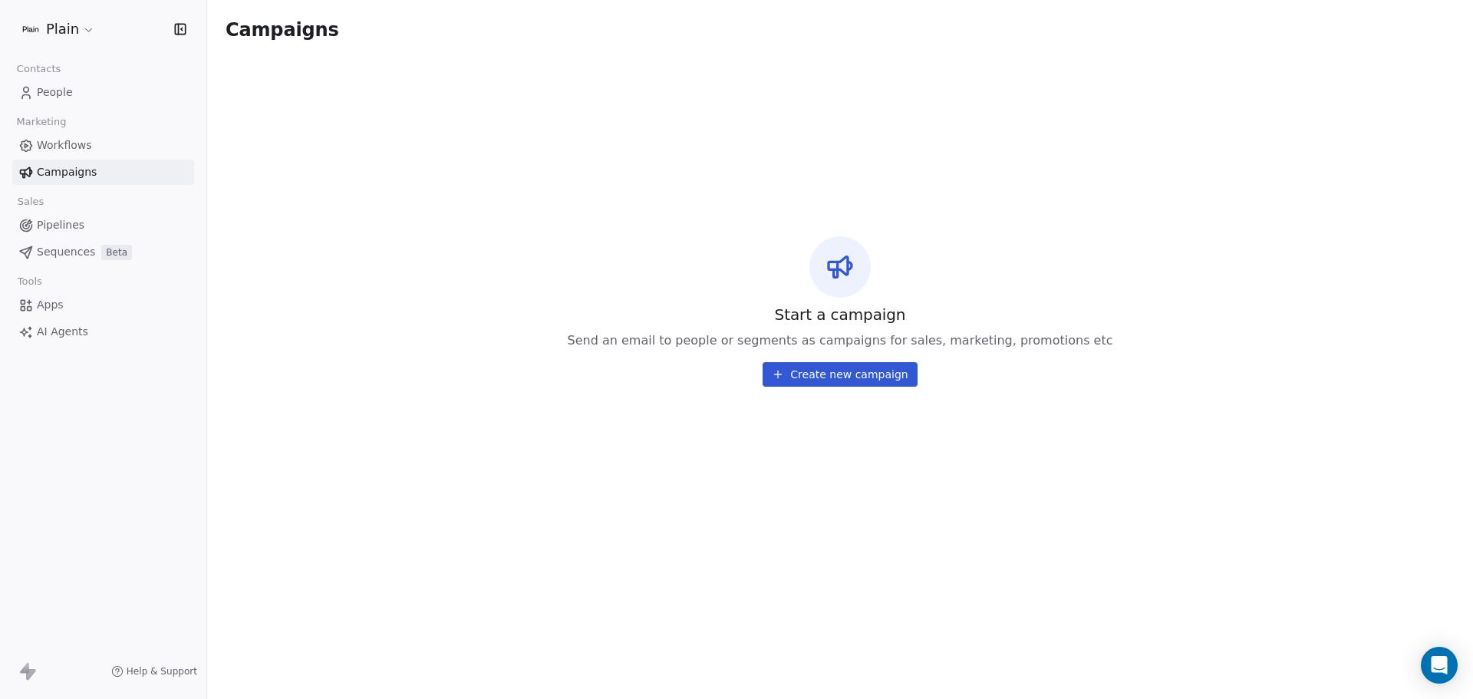
click at [74, 147] on span "Workflows" at bounding box center [64, 145] width 55 height 16
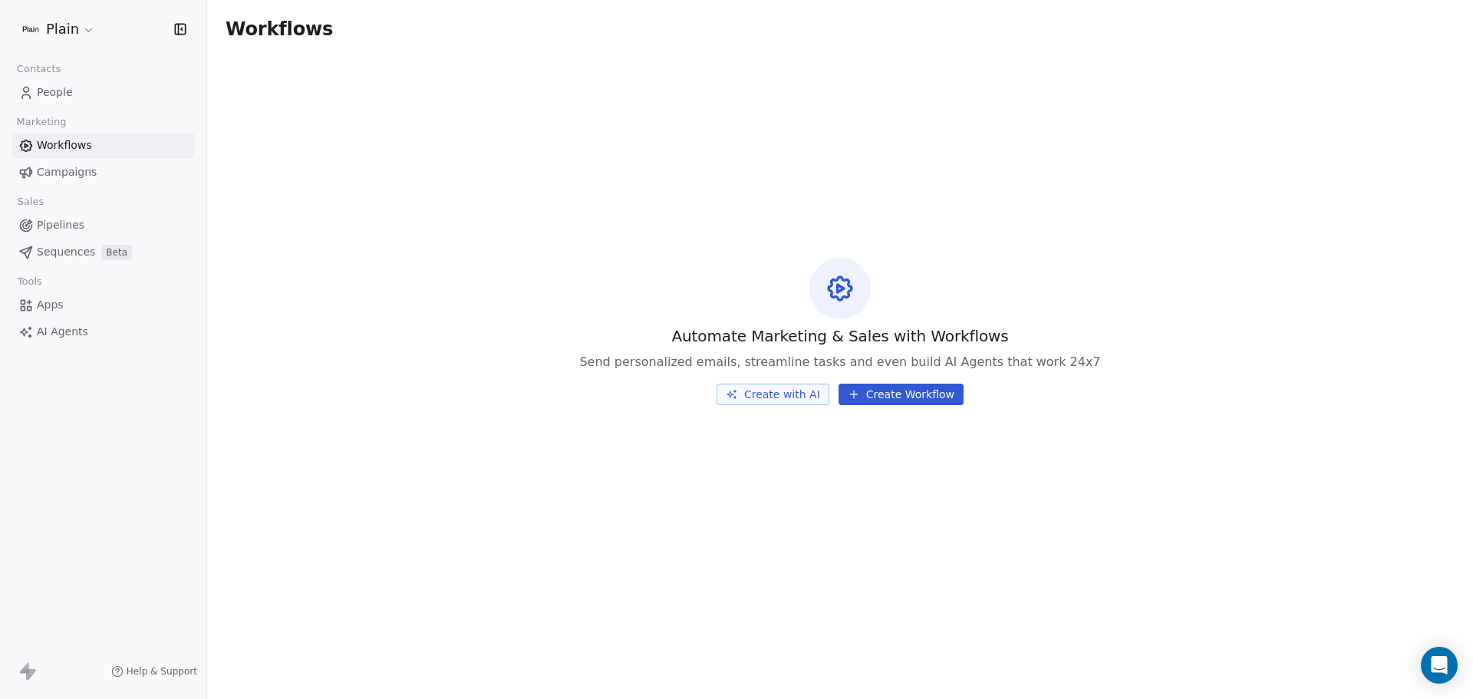
click at [77, 92] on link "People" at bounding box center [103, 92] width 182 height 25
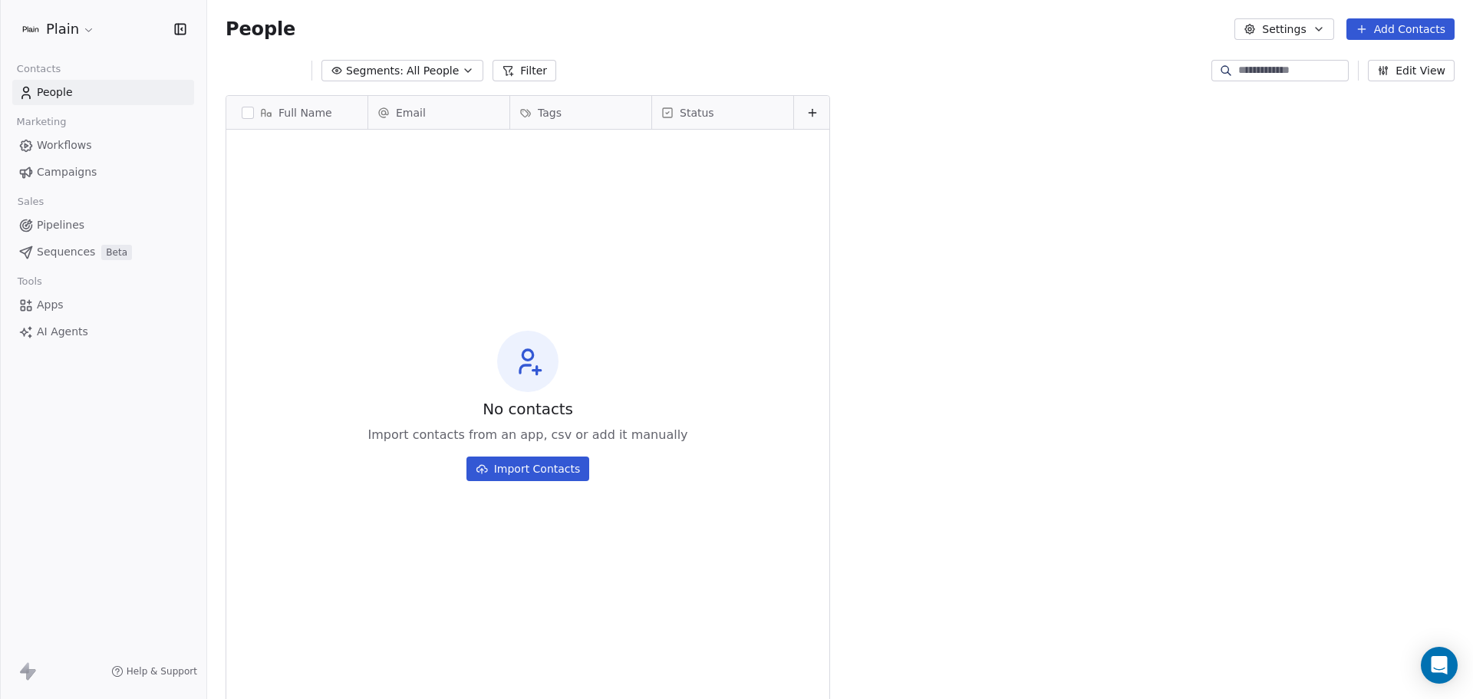
scroll to position [603, 1254]
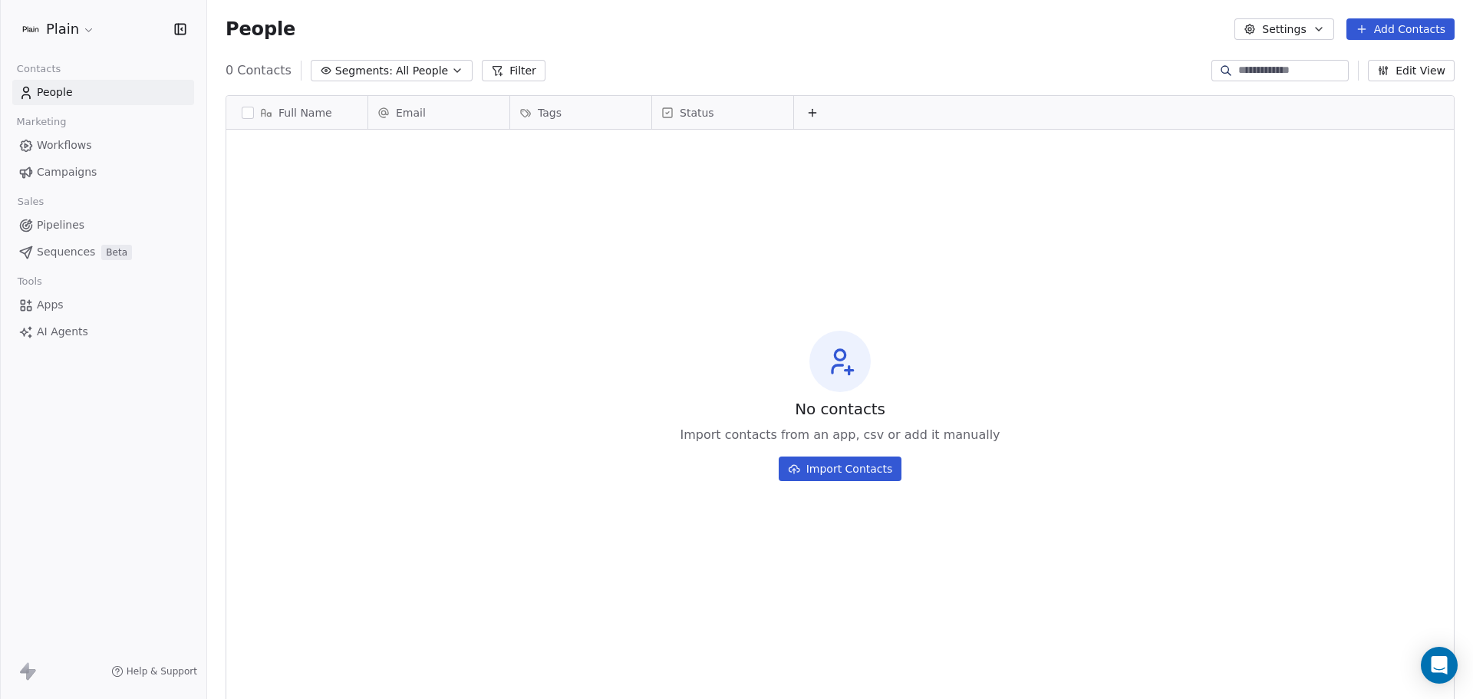
click at [79, 8] on div "Plain" at bounding box center [103, 29] width 206 height 58
click at [83, 27] on html "Plain Contacts People Marketing Workflows Campaigns Sales Pipelines Sequences B…" at bounding box center [736, 349] width 1473 height 699
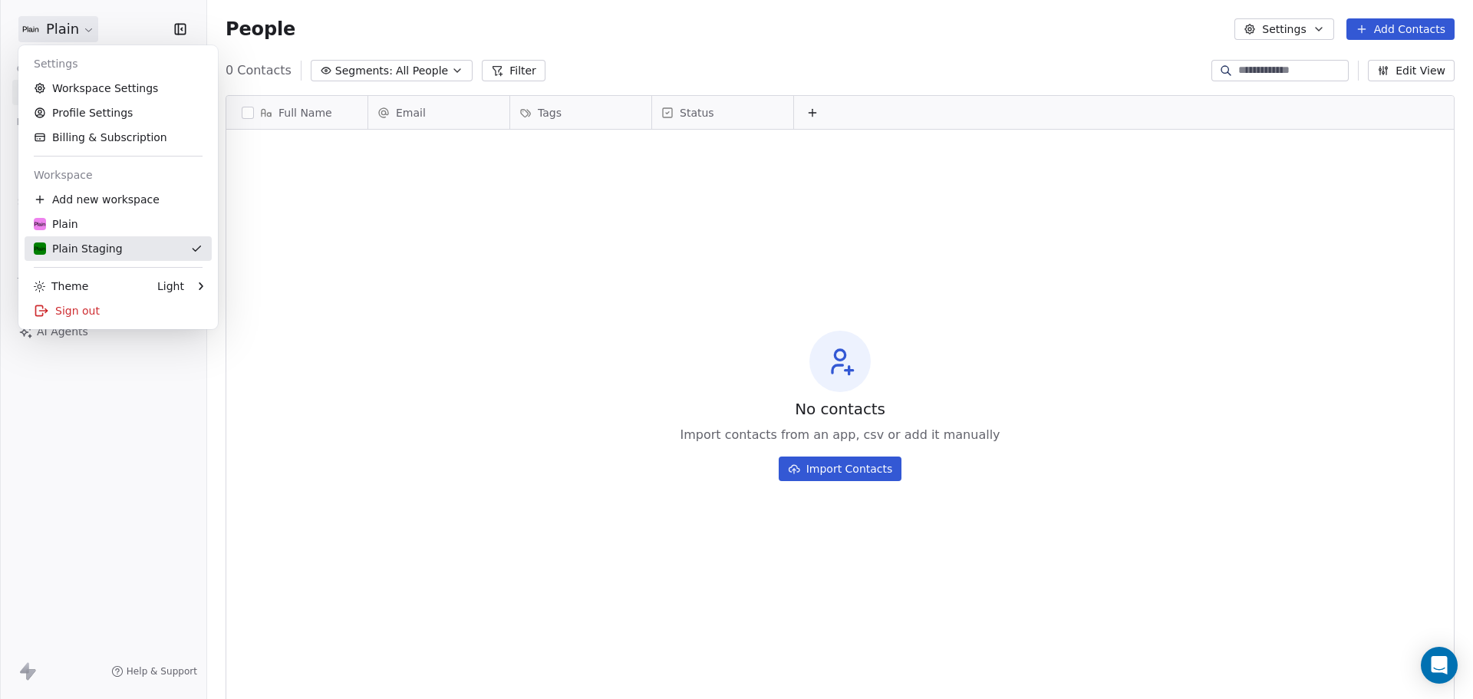
click at [71, 242] on div "Plain Staging" at bounding box center [78, 248] width 89 height 15
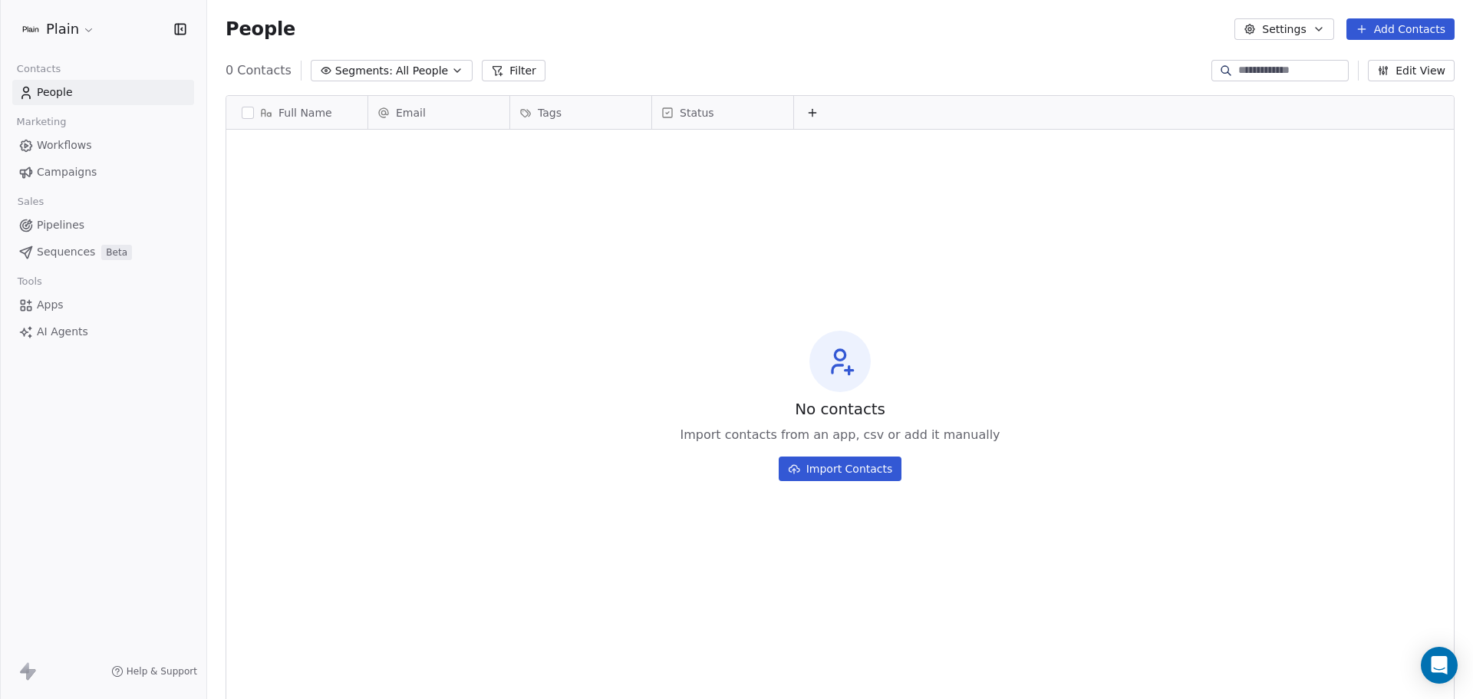
click at [77, 33] on html "Plain Contacts People Marketing Workflows Campaigns Sales Pipelines Sequences B…" at bounding box center [736, 349] width 1473 height 699
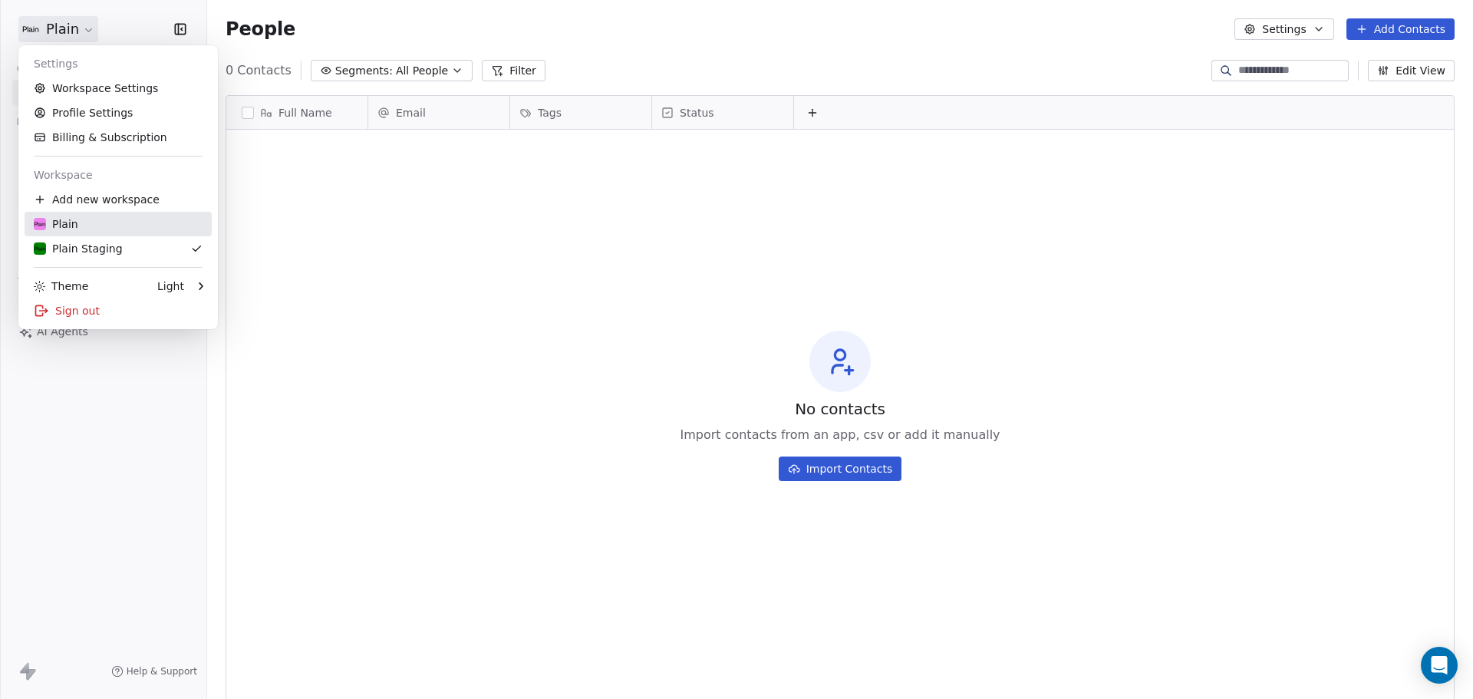
click at [91, 229] on div "Plain" at bounding box center [118, 223] width 169 height 15
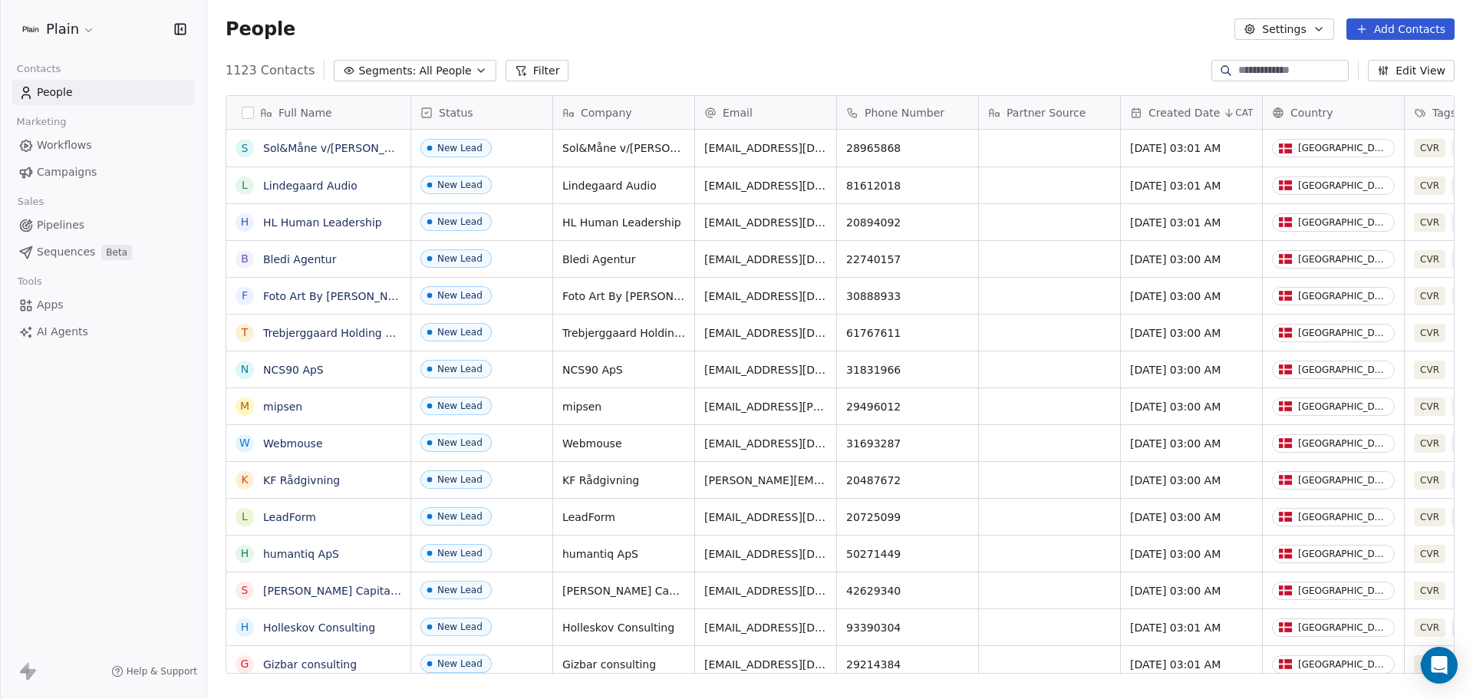
scroll to position [603, 1254]
click at [87, 250] on span "Sequences" at bounding box center [66, 252] width 58 height 16
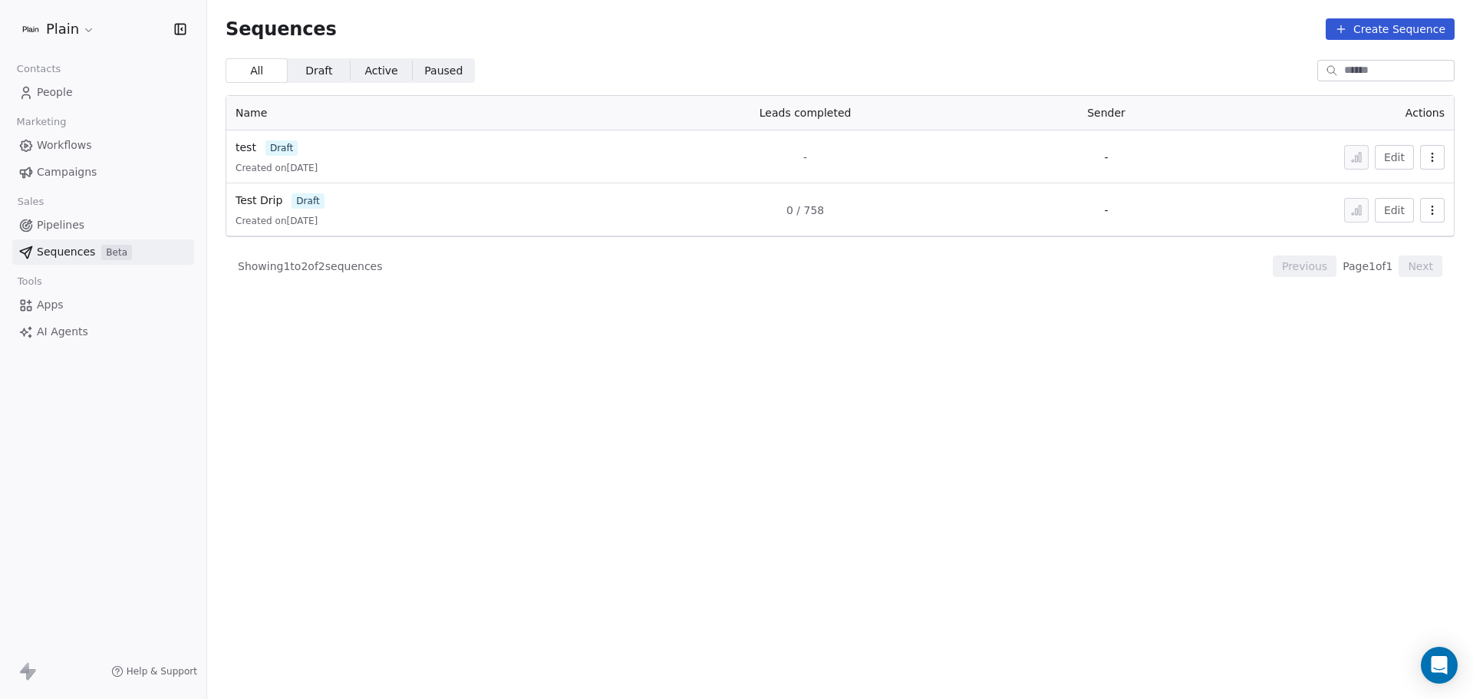
click at [68, 229] on span "Pipelines" at bounding box center [61, 225] width 48 height 16
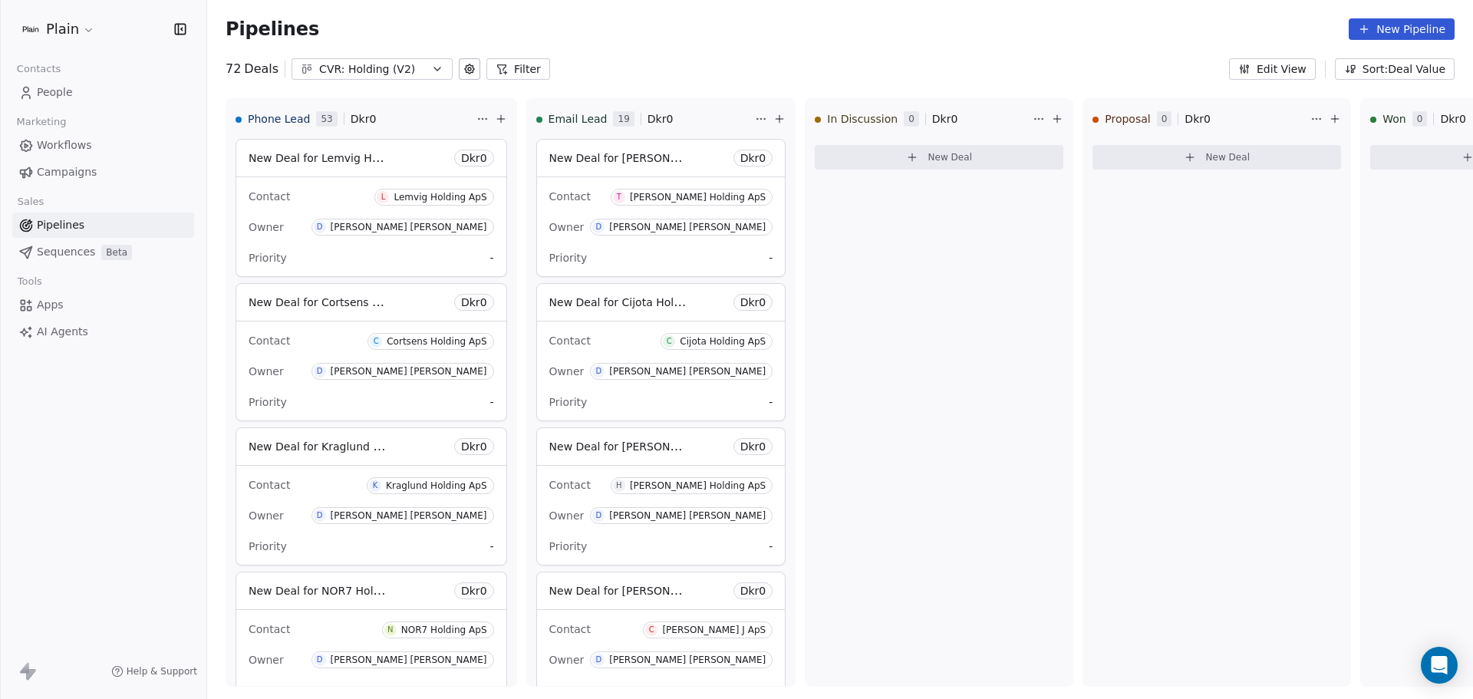
click at [50, 27] on html "Plain Contacts People Marketing Workflows Campaigns Sales Pipelines Sequences B…" at bounding box center [736, 349] width 1473 height 699
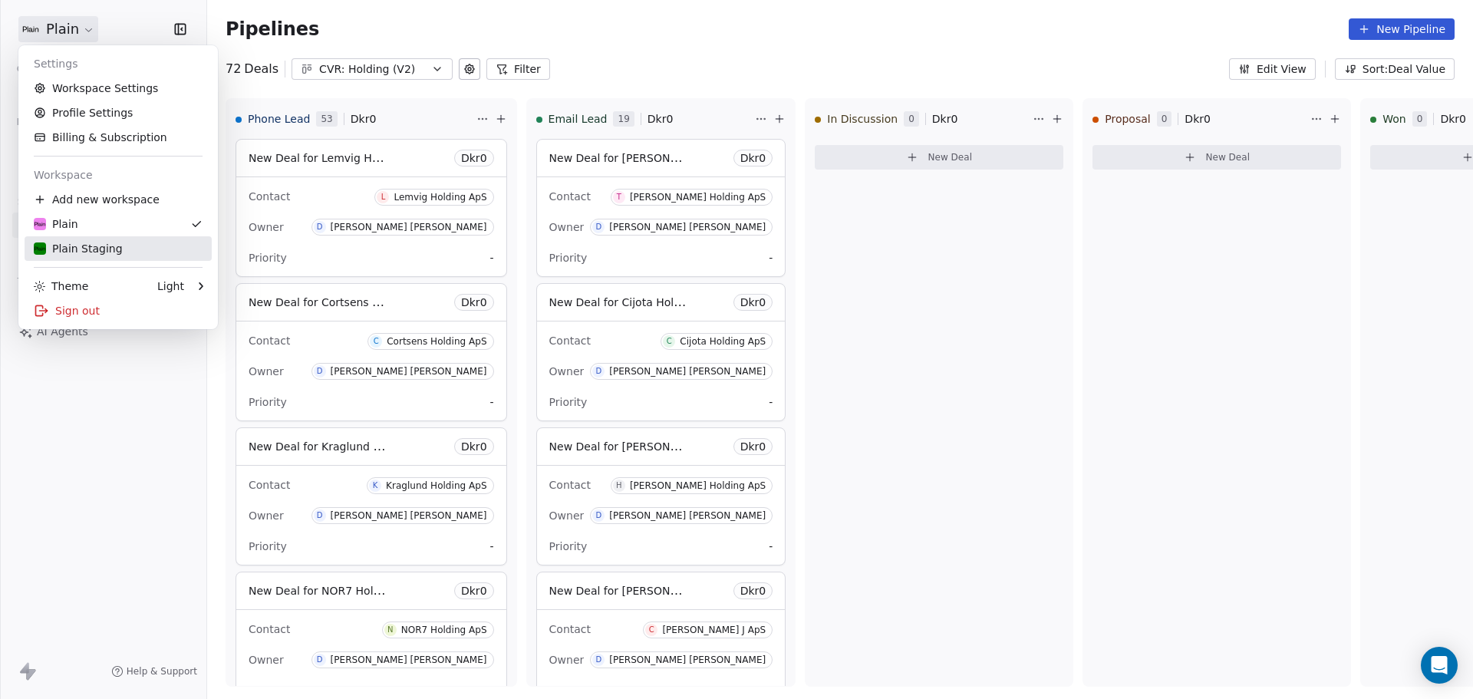
click at [68, 245] on div "Plain Staging" at bounding box center [78, 248] width 89 height 15
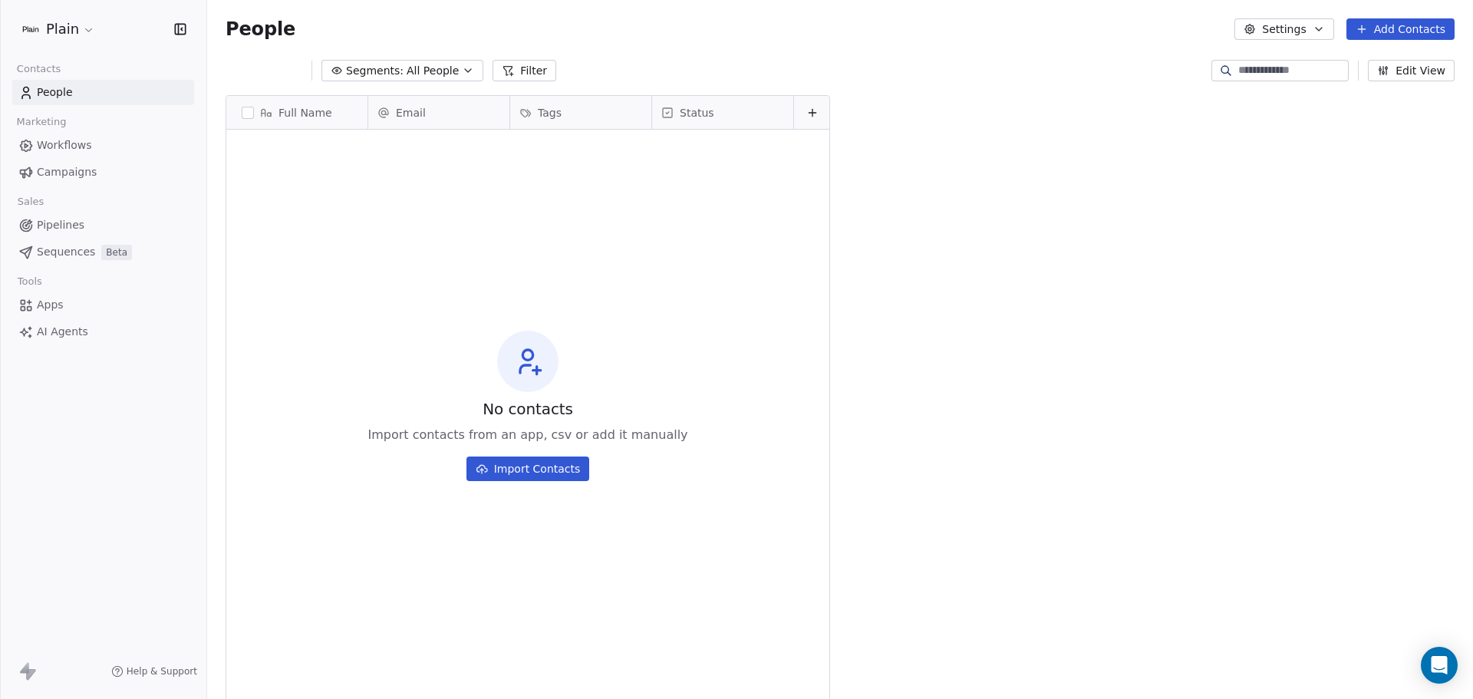
scroll to position [603, 1254]
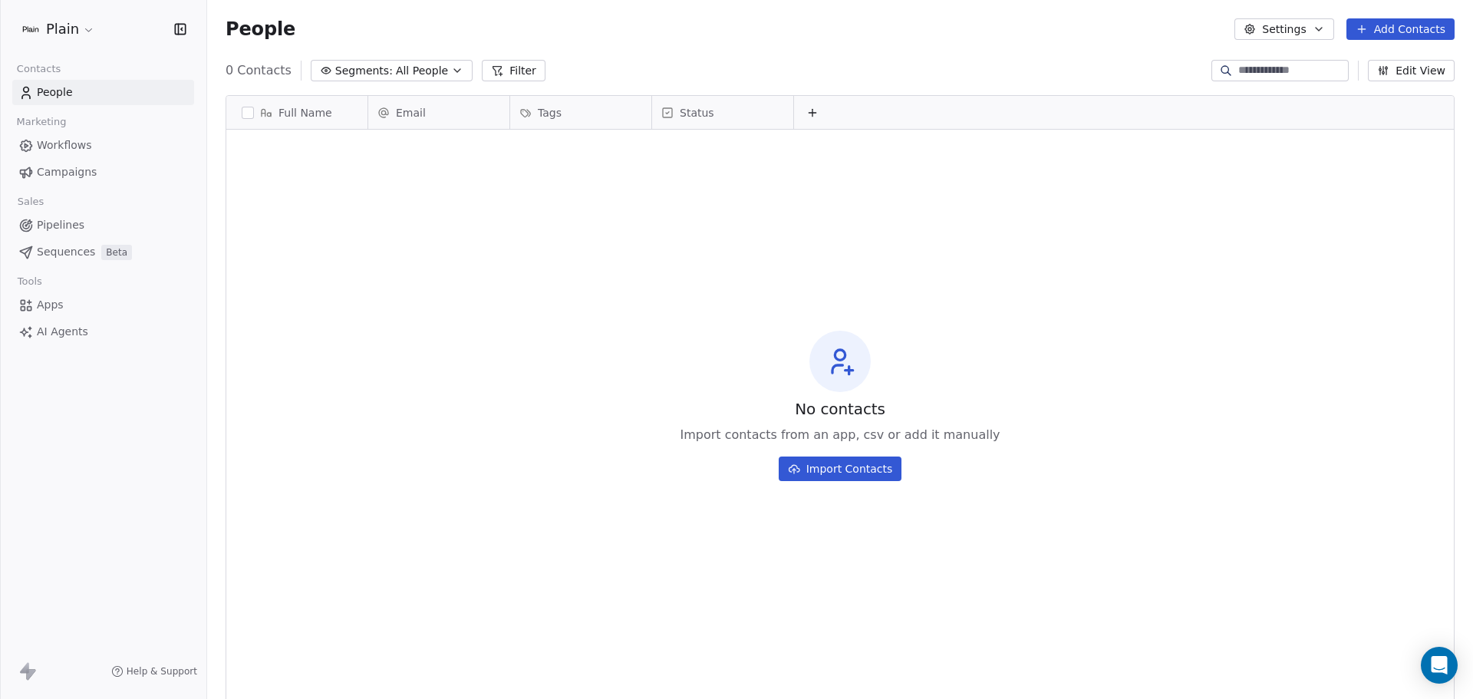
click at [56, 145] on span "Workflows" at bounding box center [64, 145] width 55 height 16
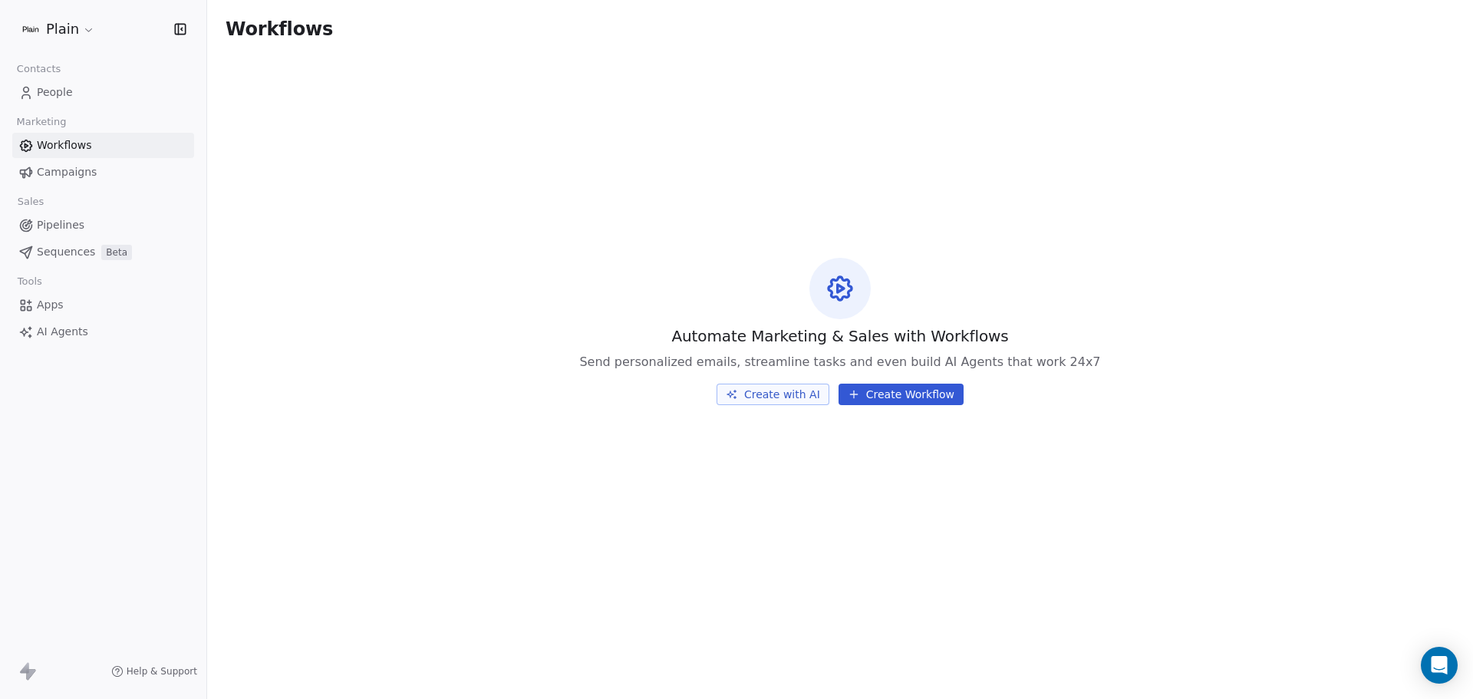
click at [148, 24] on div "Plain" at bounding box center [103, 28] width 170 height 21
click at [96, 33] on html "Plain Contacts People Marketing Workflows Campaigns Sales Pipelines Sequences B…" at bounding box center [736, 349] width 1473 height 699
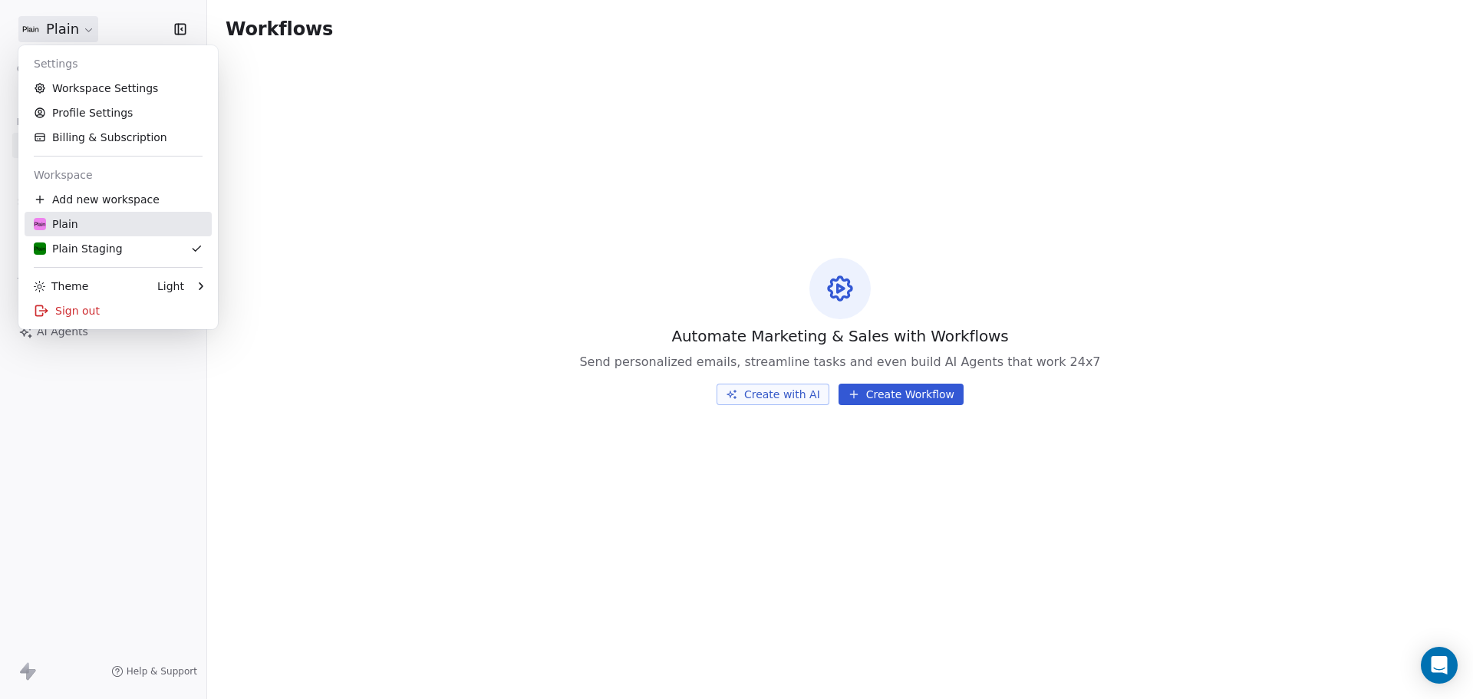
click at [94, 226] on div "Plain" at bounding box center [118, 223] width 169 height 15
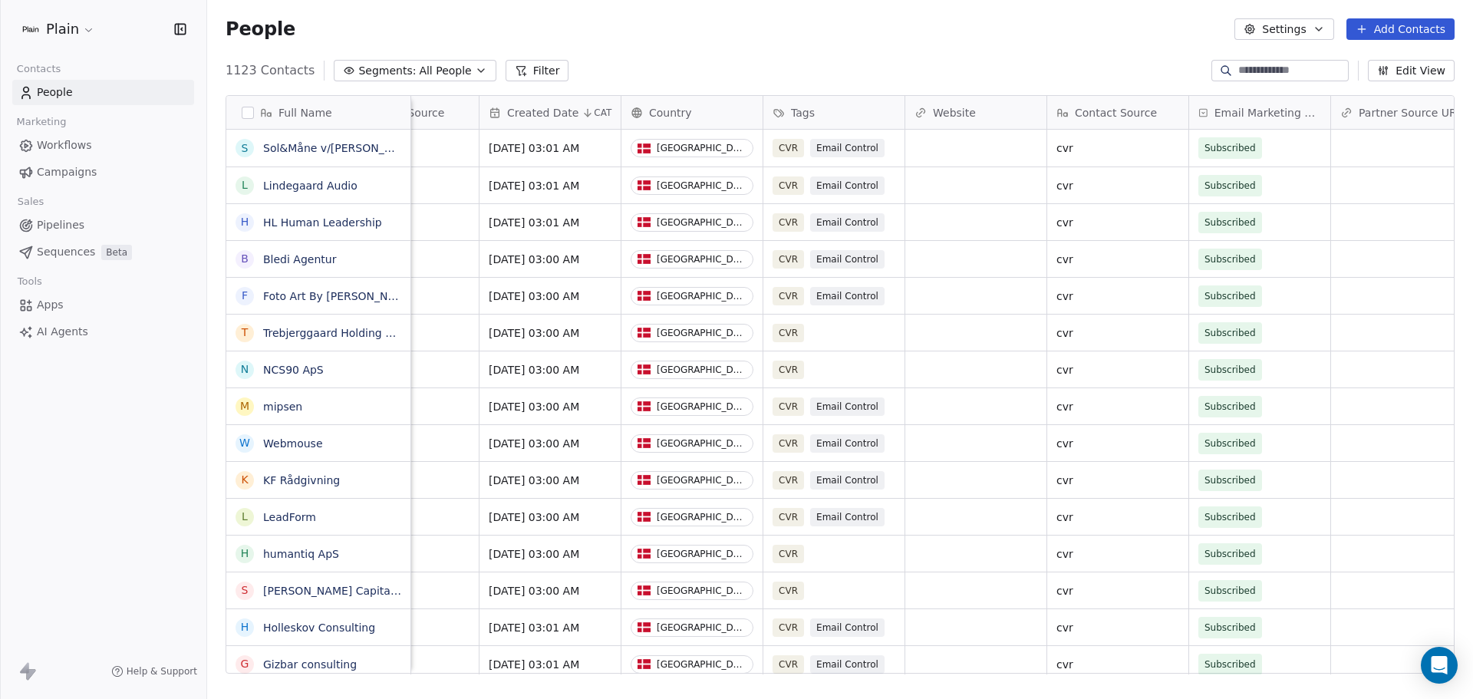
scroll to position [0, 709]
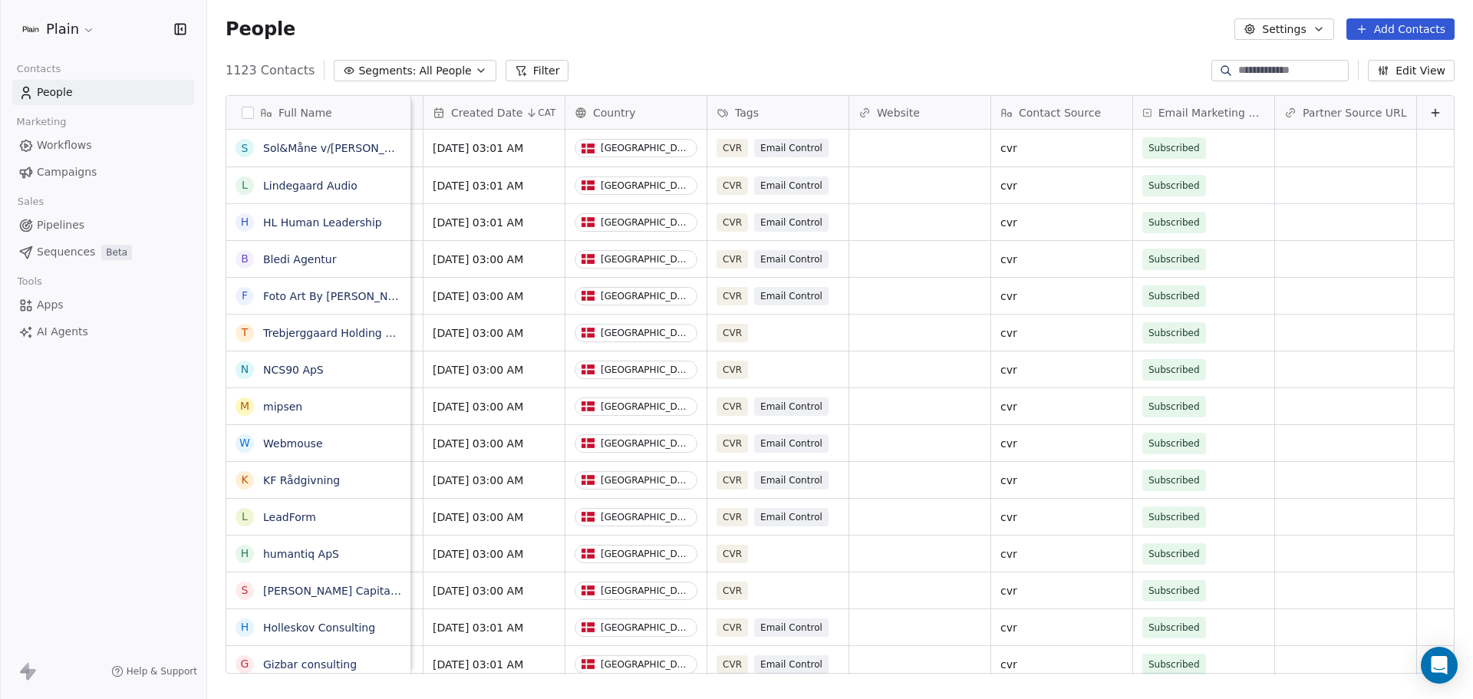
click at [81, 48] on div "Plain" at bounding box center [103, 29] width 206 height 58
click at [85, 29] on html "Plain Contacts People Marketing Workflows Campaigns Sales Pipelines Sequences B…" at bounding box center [736, 349] width 1473 height 699
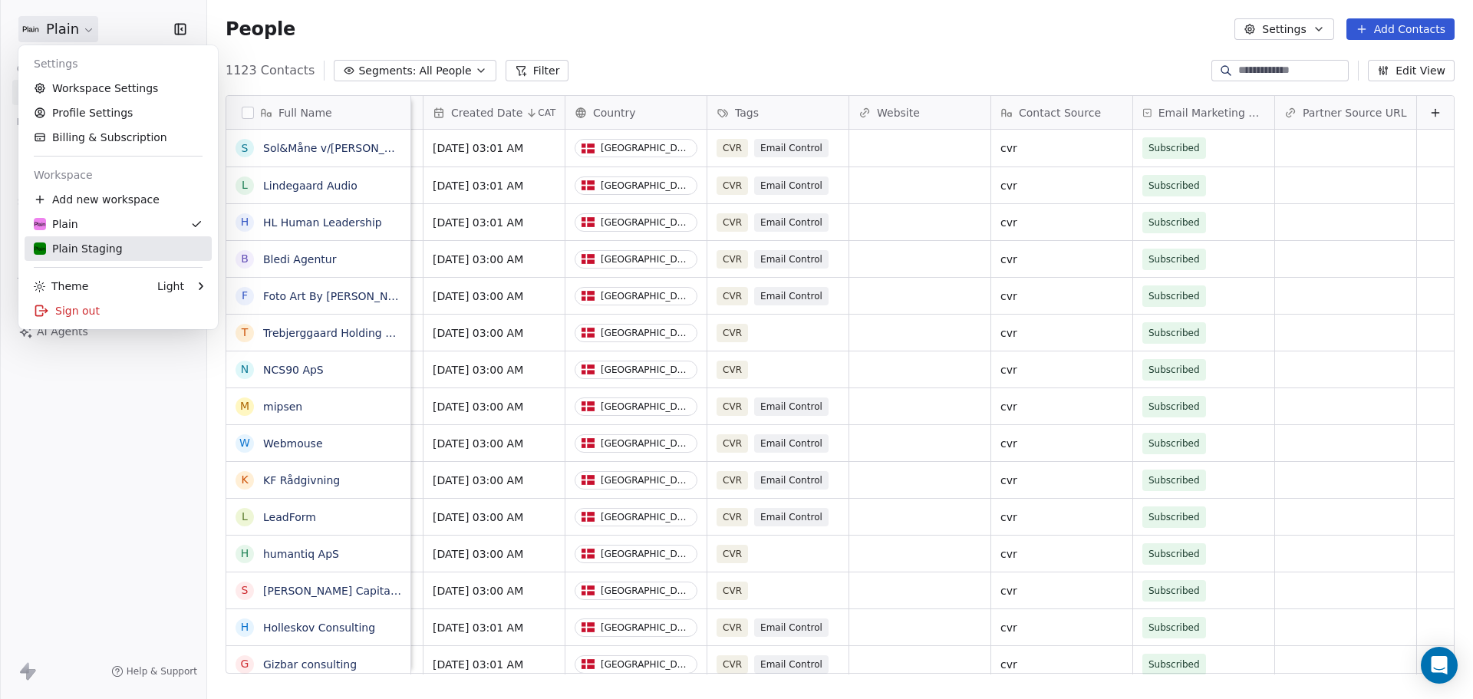
click at [110, 244] on div "Plain Staging" at bounding box center [78, 248] width 89 height 15
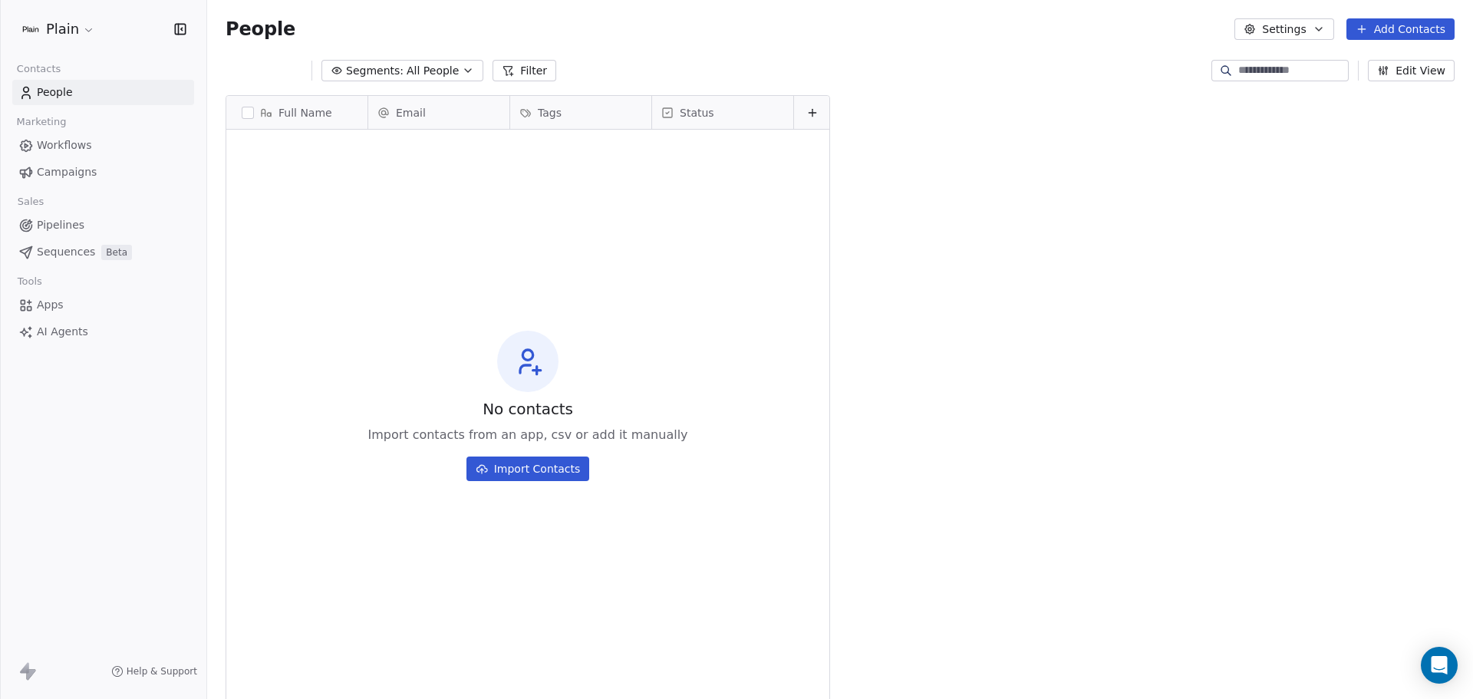
scroll to position [603, 1254]
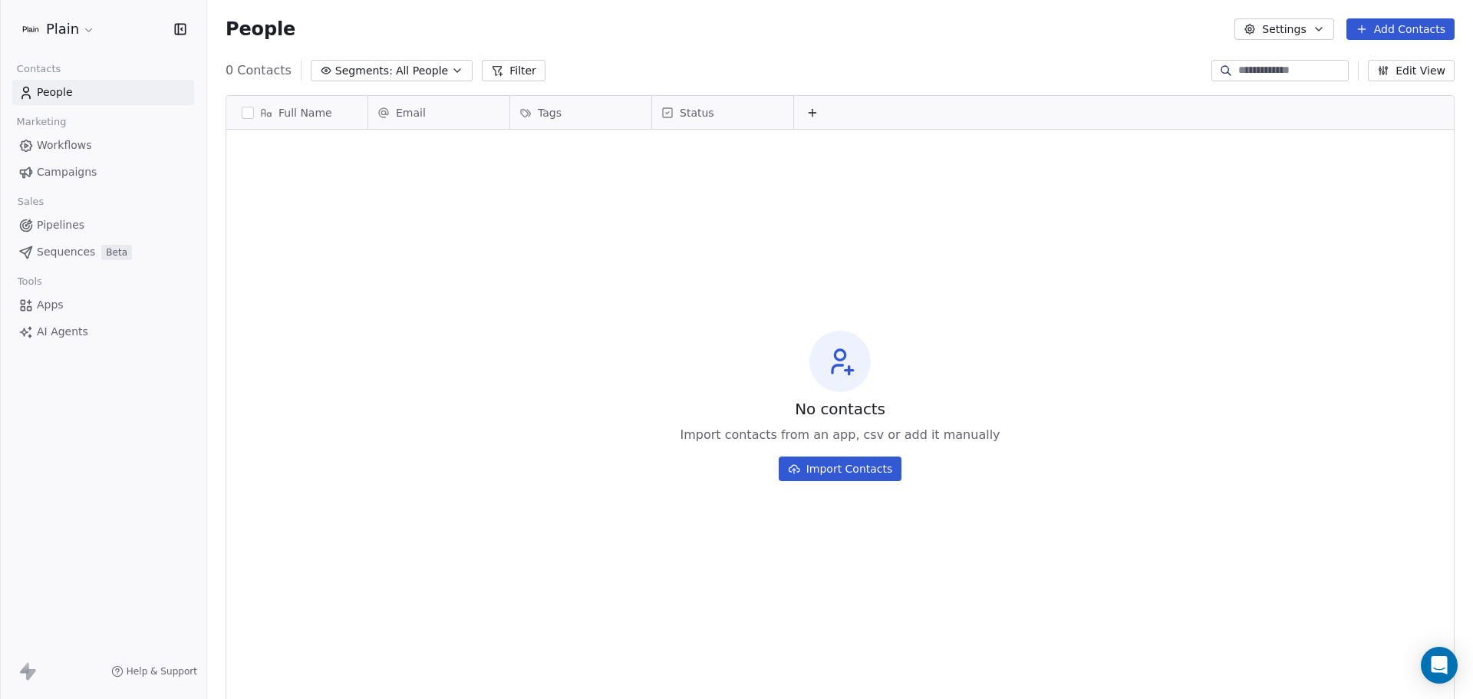
click at [65, 38] on html "Plain Contacts People Marketing Workflows Campaigns Sales Pipelines Sequences B…" at bounding box center [736, 349] width 1473 height 699
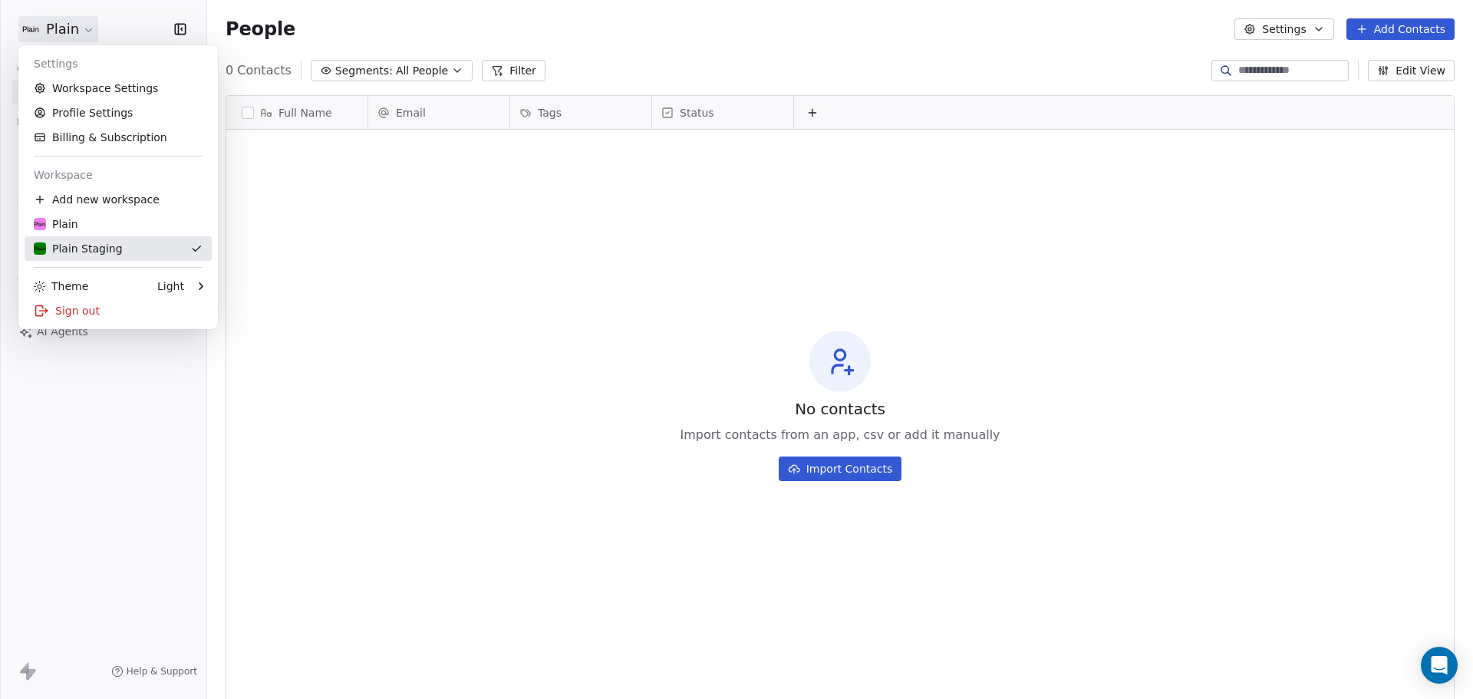
click at [121, 249] on div "Plain Staging" at bounding box center [118, 248] width 169 height 15
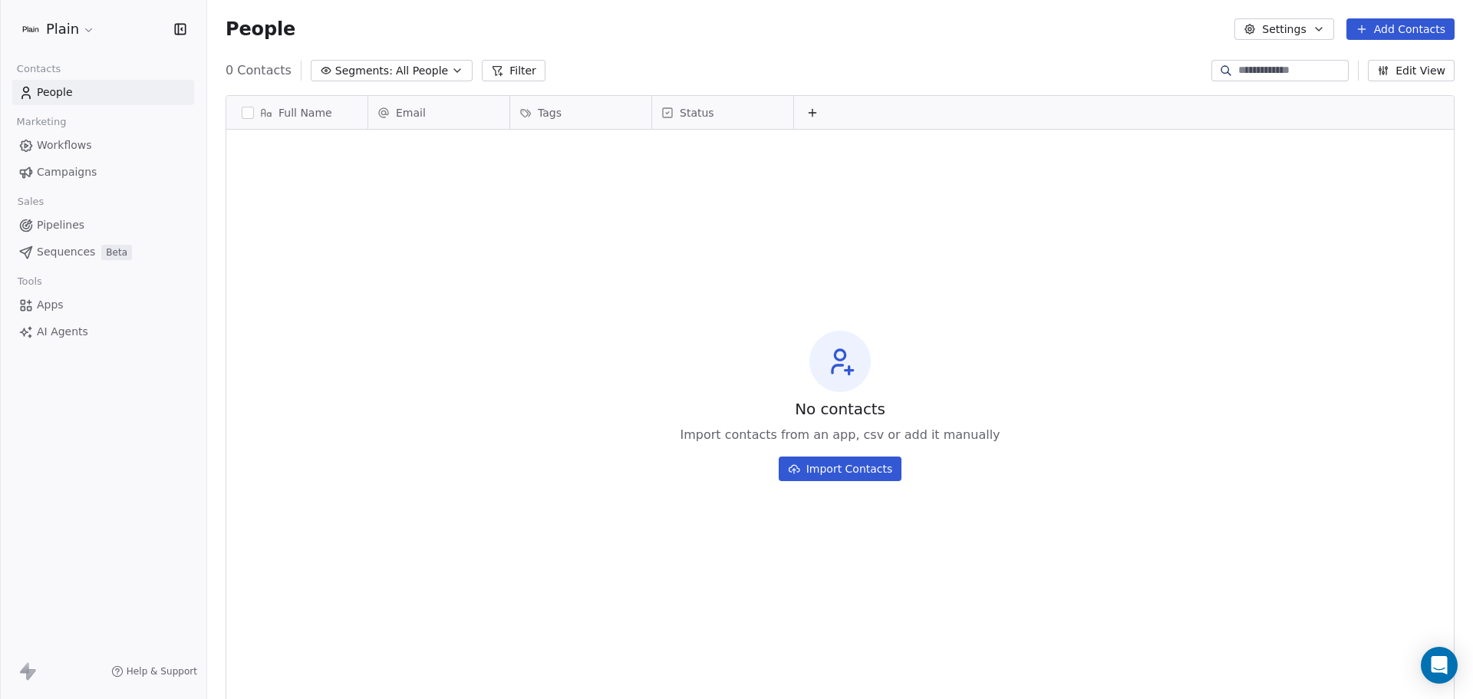
click at [101, 258] on span "Beta" at bounding box center [116, 252] width 31 height 15
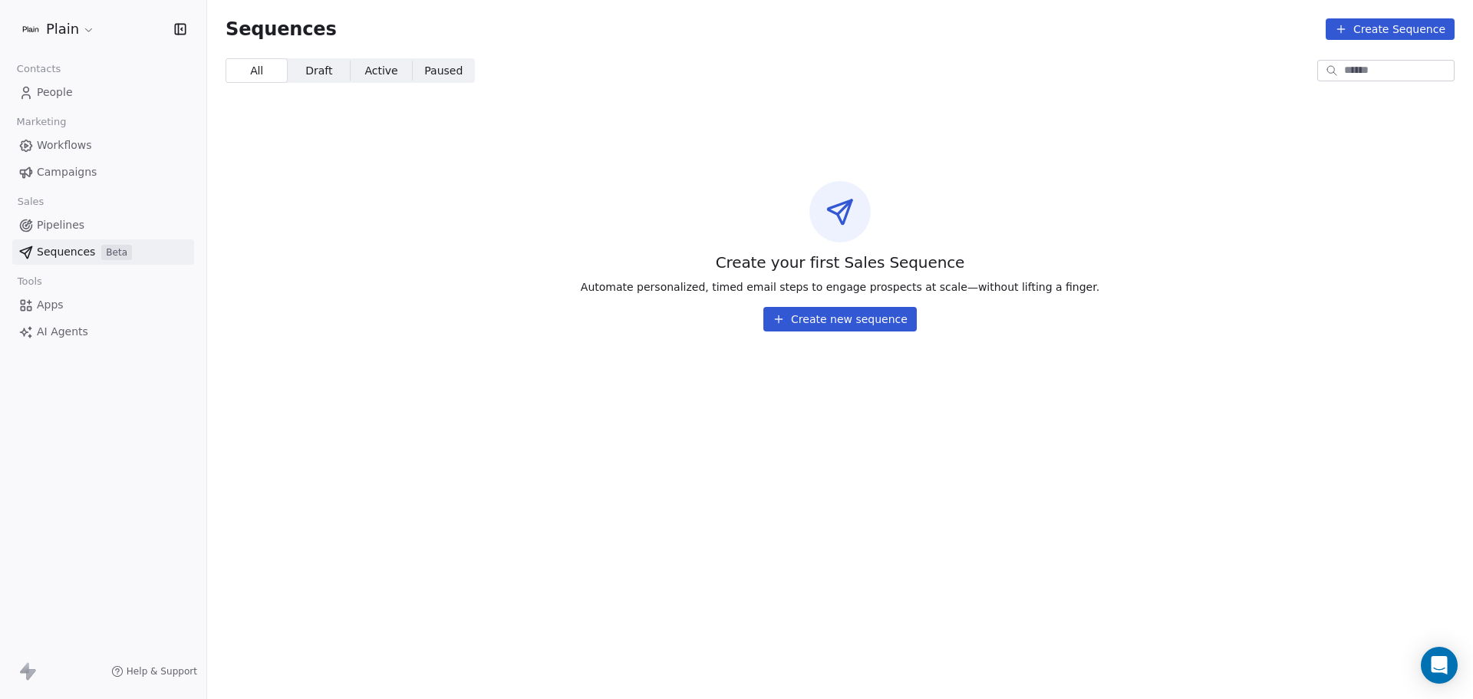
click at [87, 222] on link "Pipelines" at bounding box center [103, 225] width 182 height 25
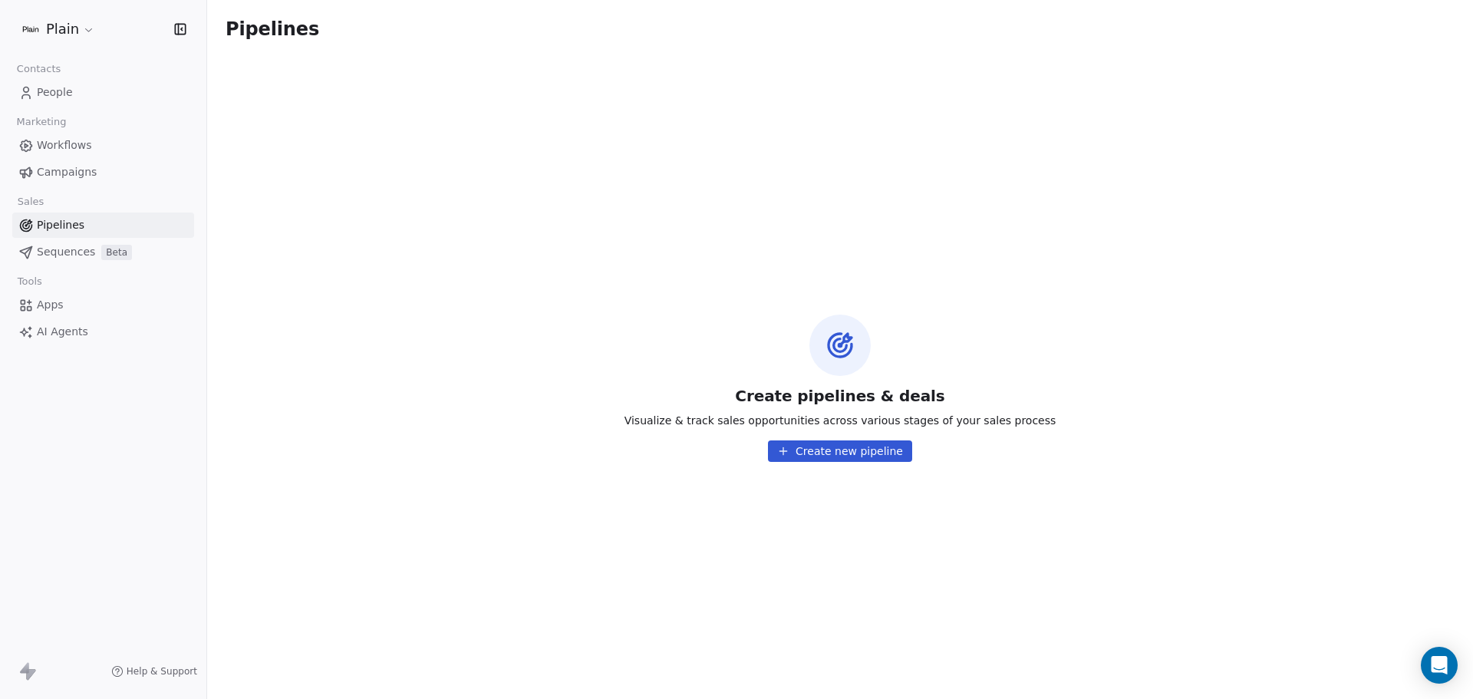
click at [84, 174] on span "Campaigns" at bounding box center [67, 172] width 60 height 16
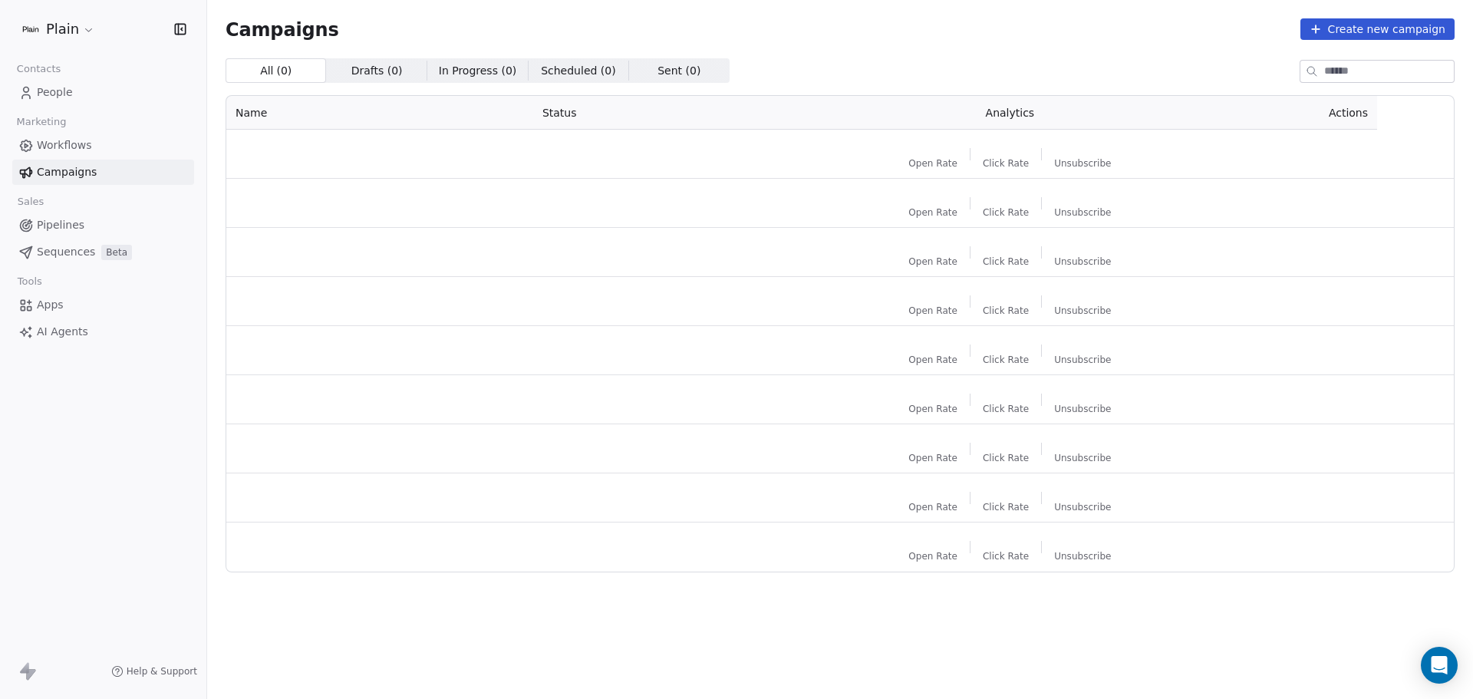
click at [86, 147] on span "Workflows" at bounding box center [64, 145] width 55 height 16
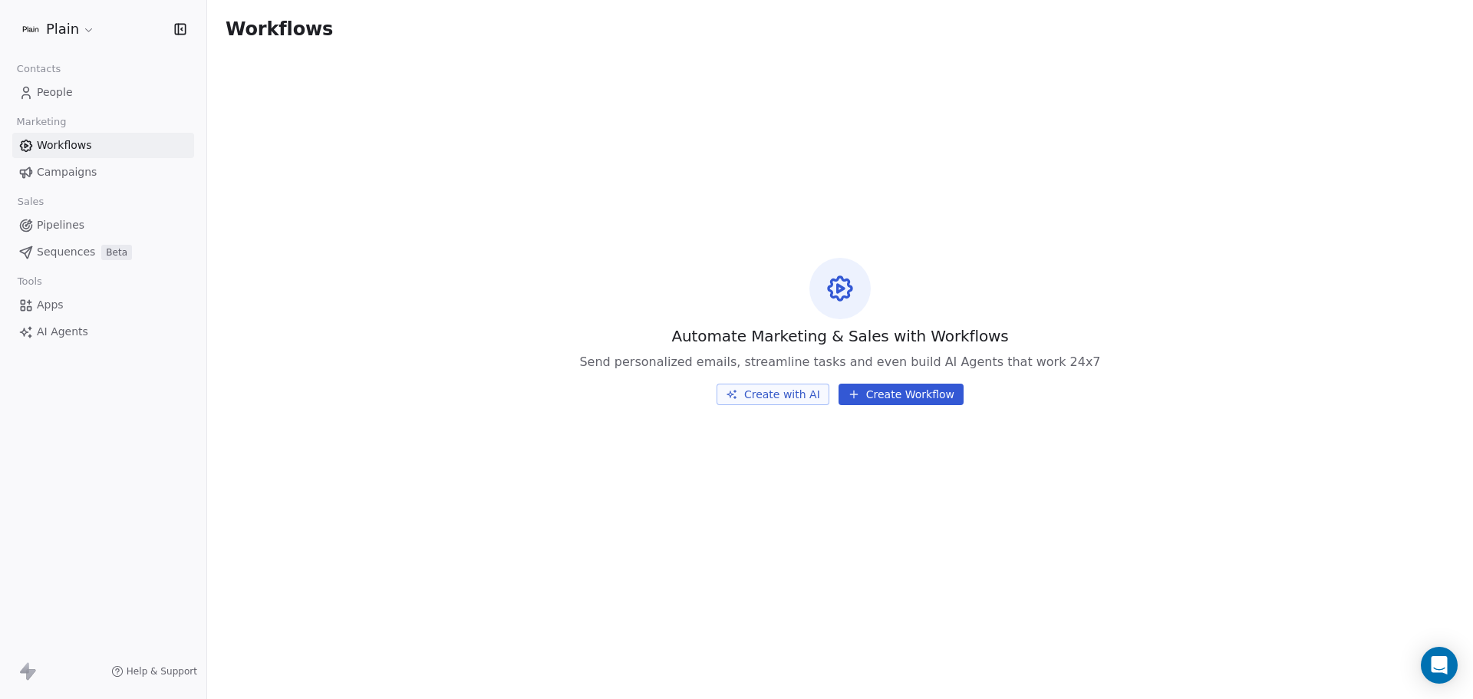
click at [91, 90] on link "People" at bounding box center [103, 92] width 182 height 25
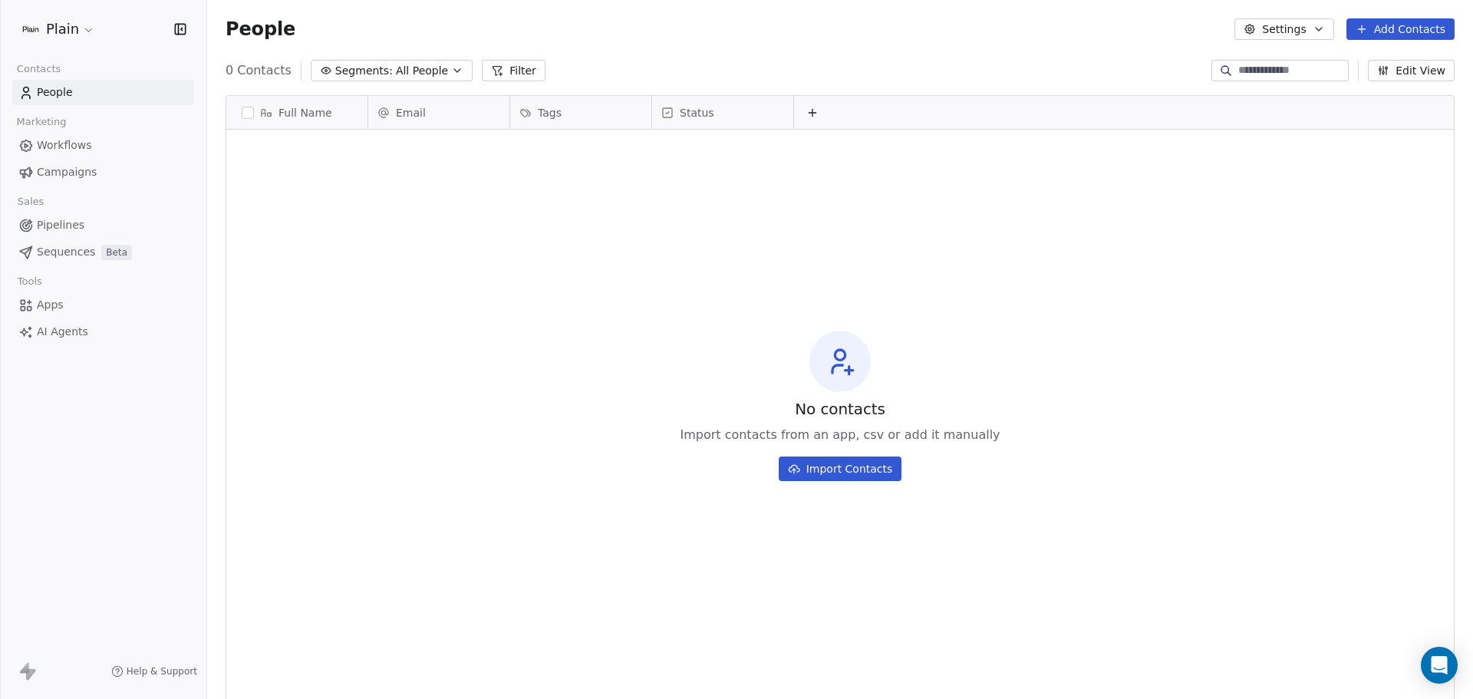
scroll to position [603, 1254]
